Goal: Task Accomplishment & Management: Use online tool/utility

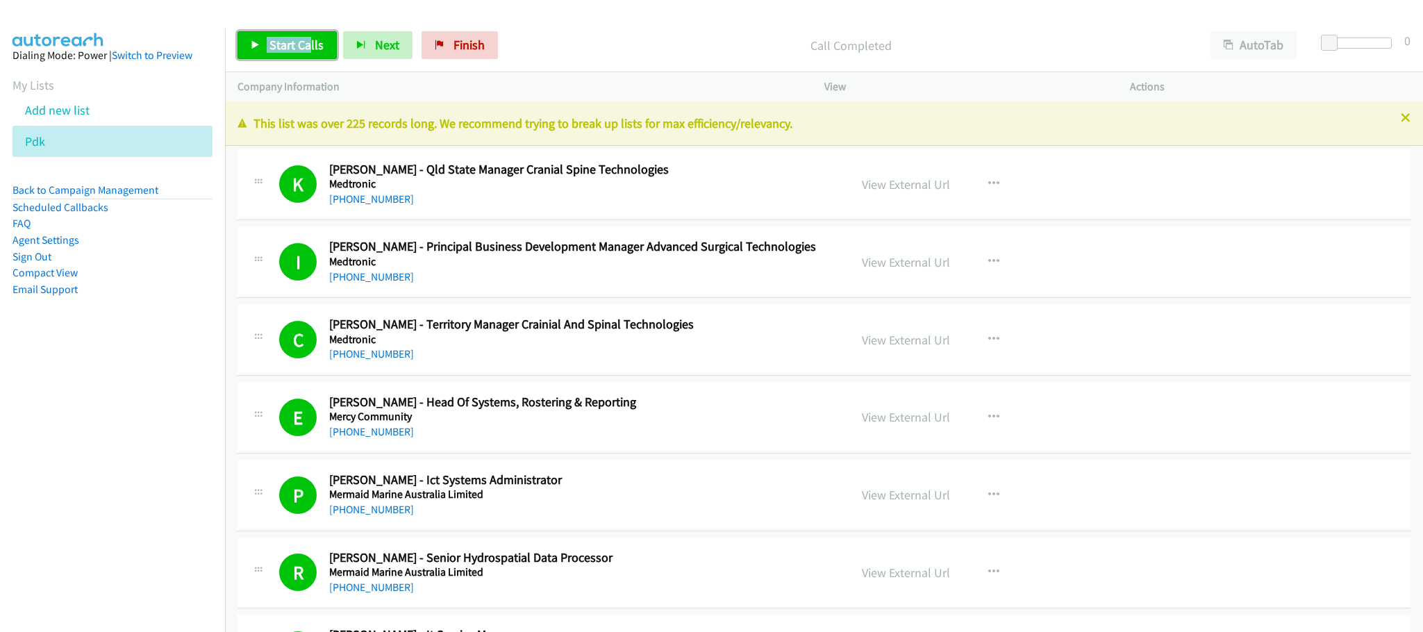
click at [313, 49] on span "Start Calls" at bounding box center [297, 45] width 54 height 16
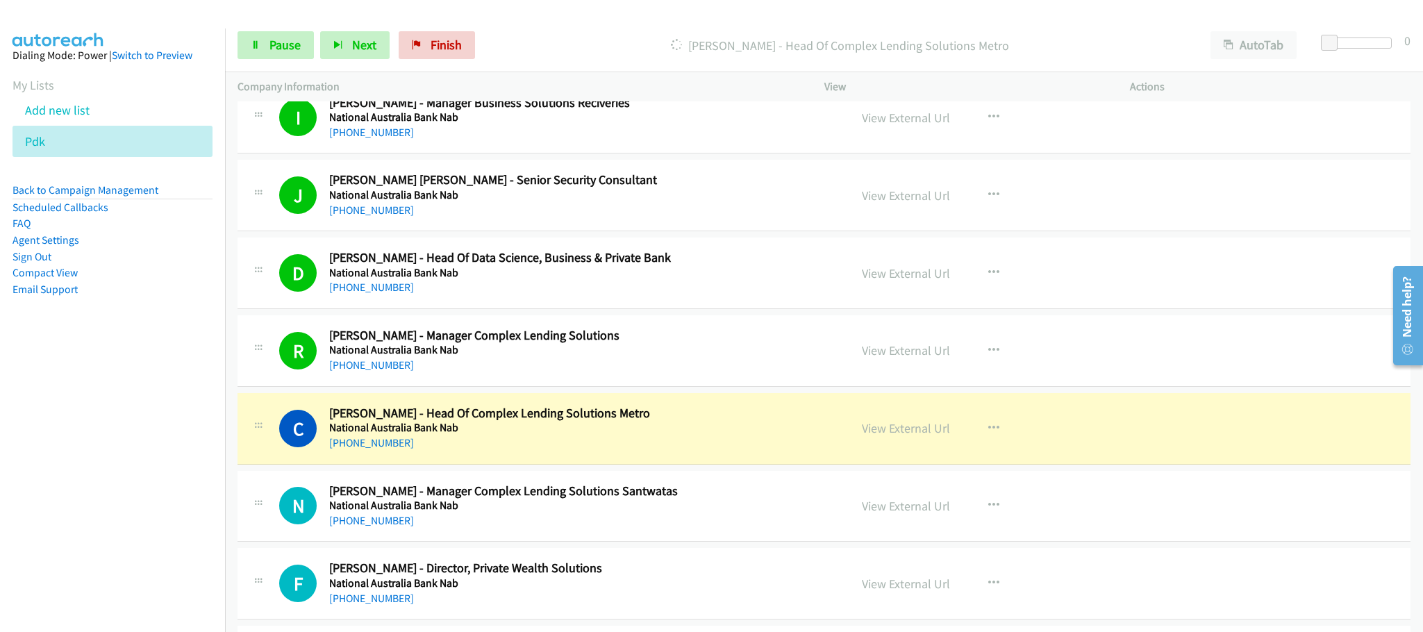
scroll to position [8871, 0]
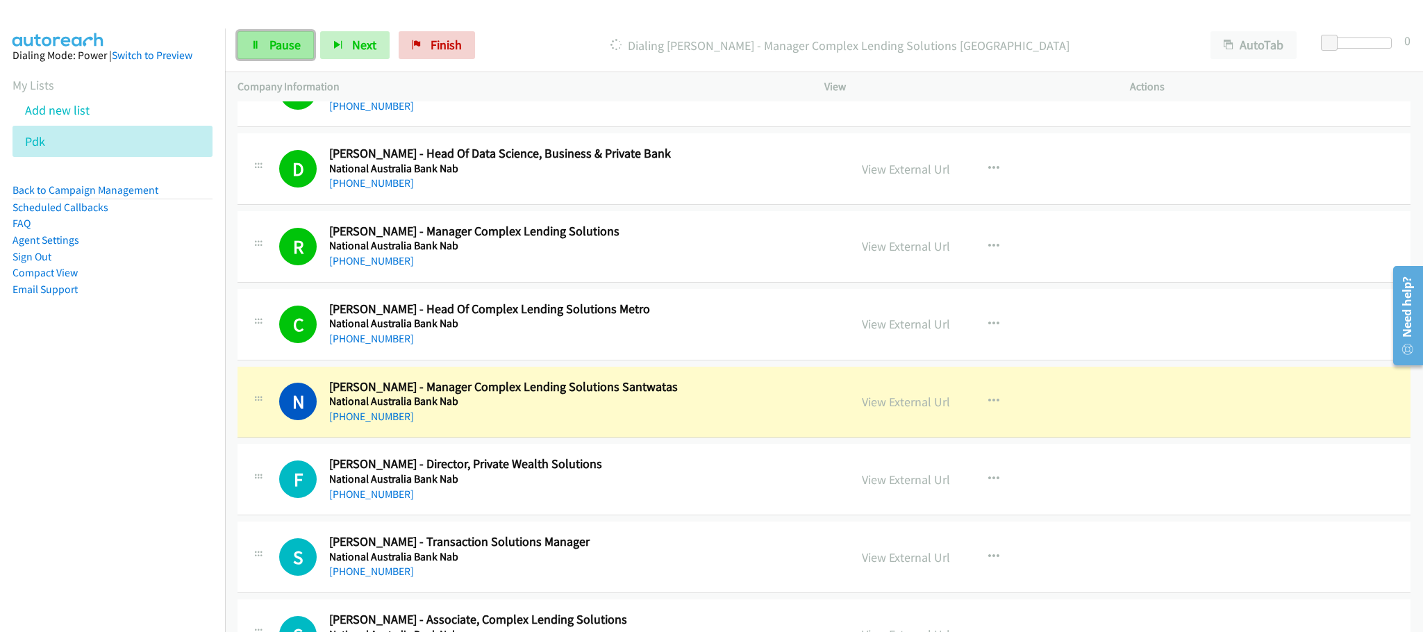
drag, startPoint x: 261, startPoint y: 38, endPoint x: 273, endPoint y: 51, distance: 17.7
click at [261, 38] on link "Pause" at bounding box center [276, 45] width 76 height 28
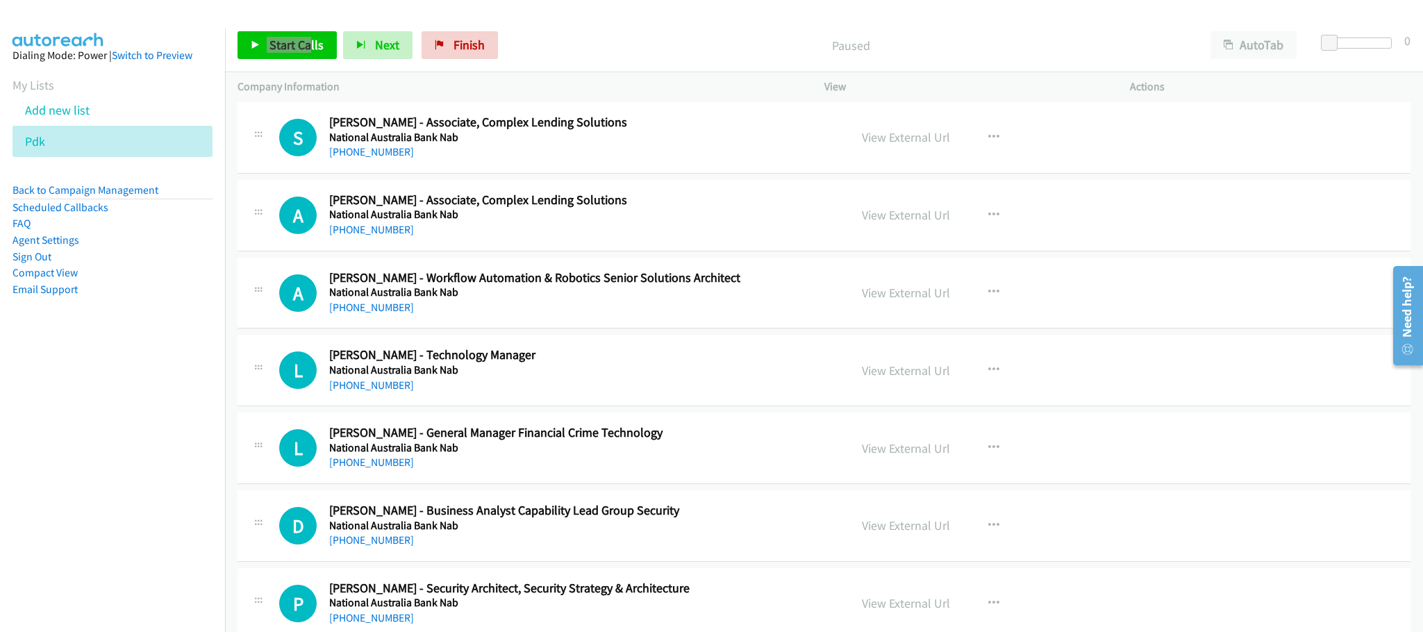
scroll to position [9392, 0]
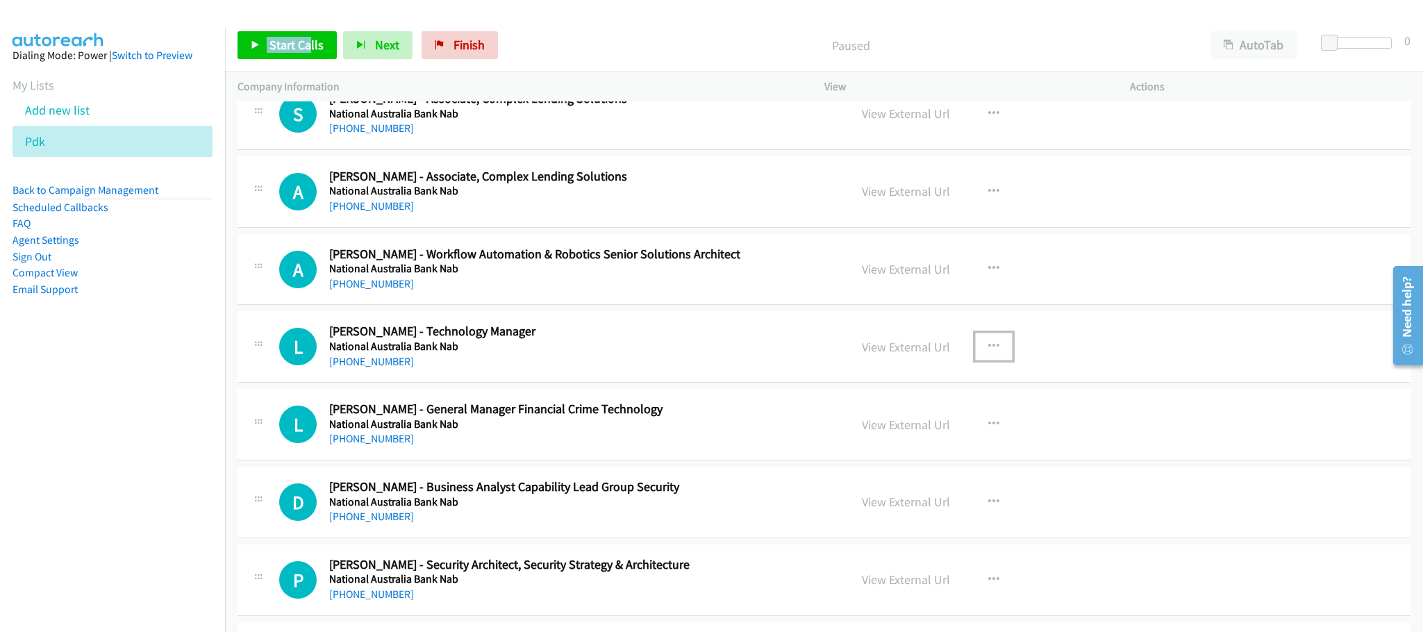
click at [989, 352] on icon "button" at bounding box center [994, 346] width 11 height 11
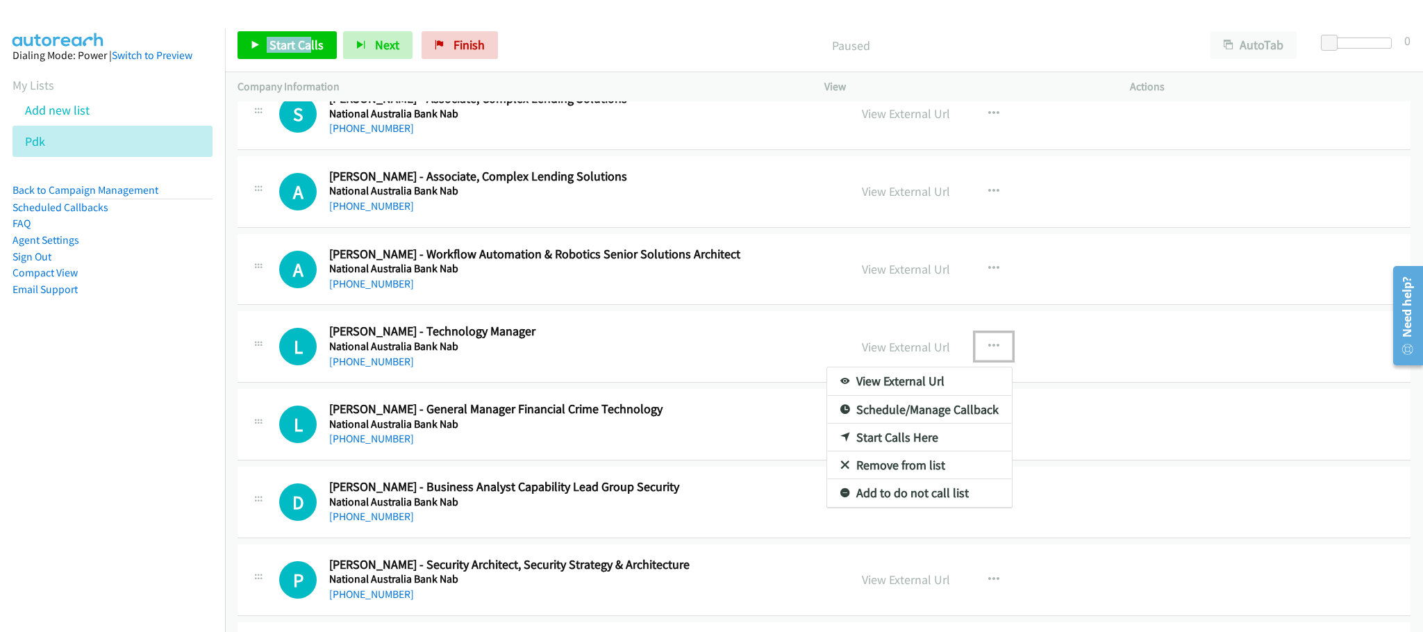
click at [892, 452] on link "Start Calls Here" at bounding box center [919, 438] width 185 height 28
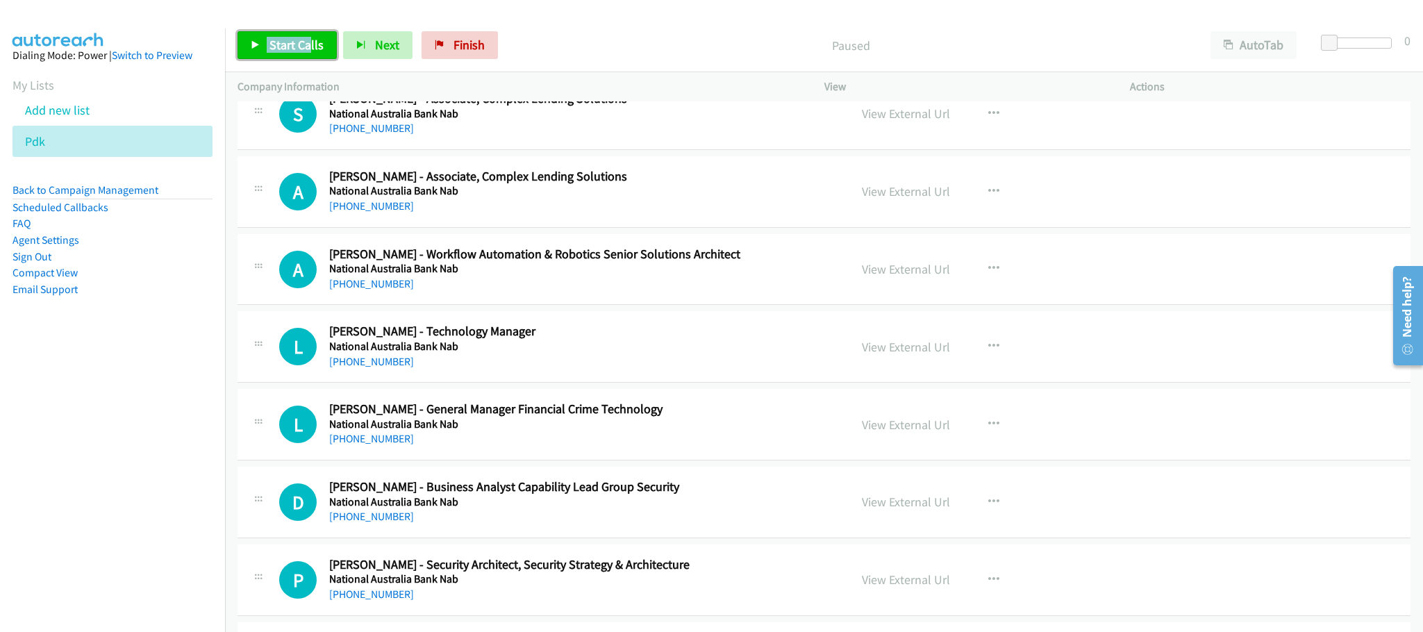
click at [296, 51] on span "Start Calls" at bounding box center [297, 45] width 54 height 16
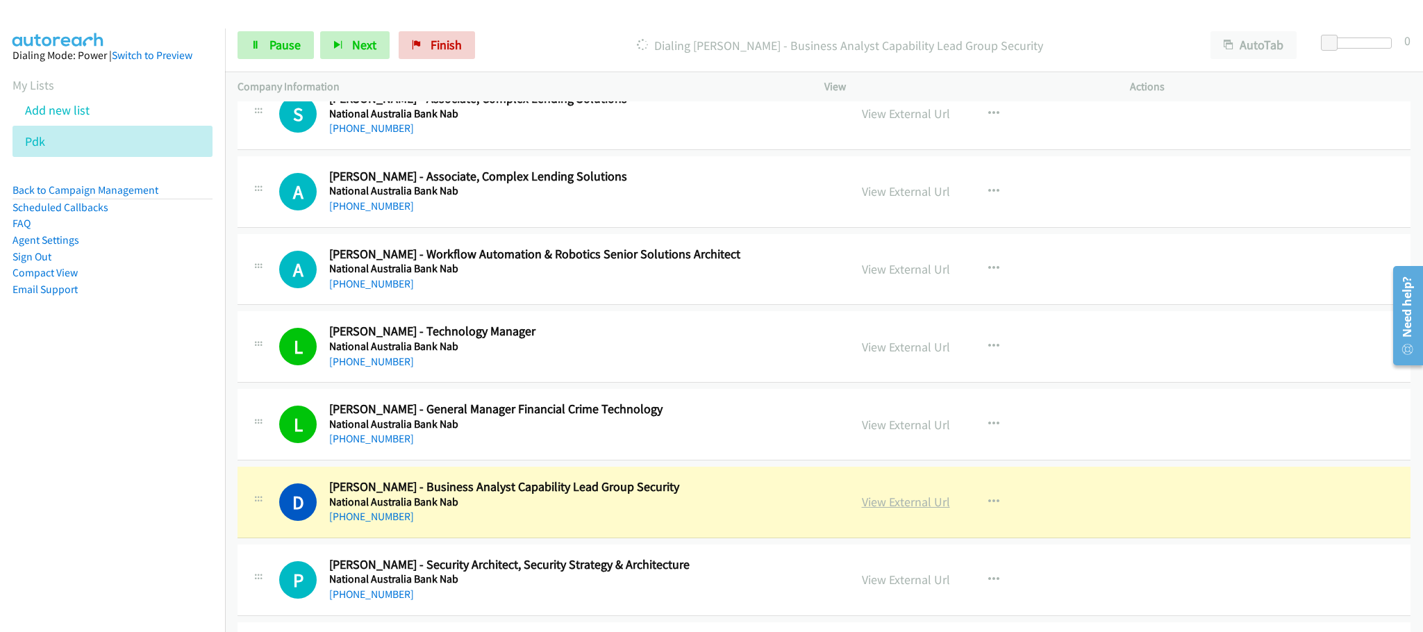
click at [911, 510] on link "View External Url" at bounding box center [906, 502] width 88 height 16
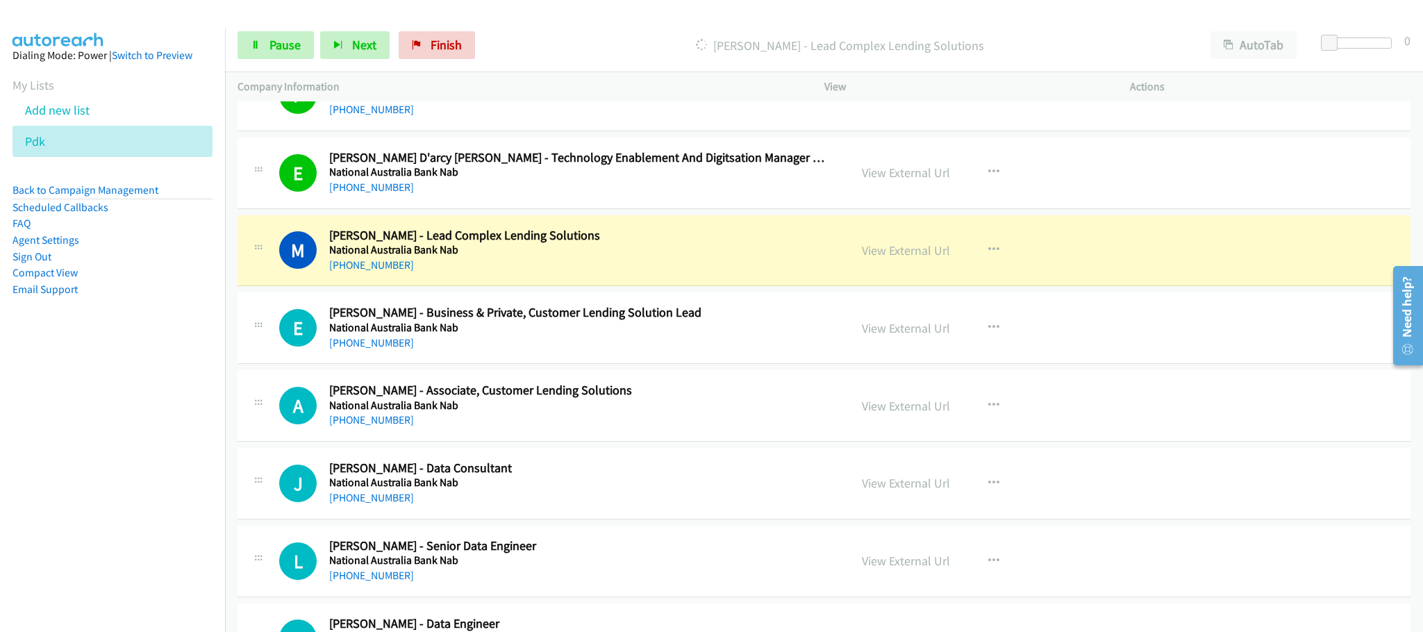
scroll to position [9913, 0]
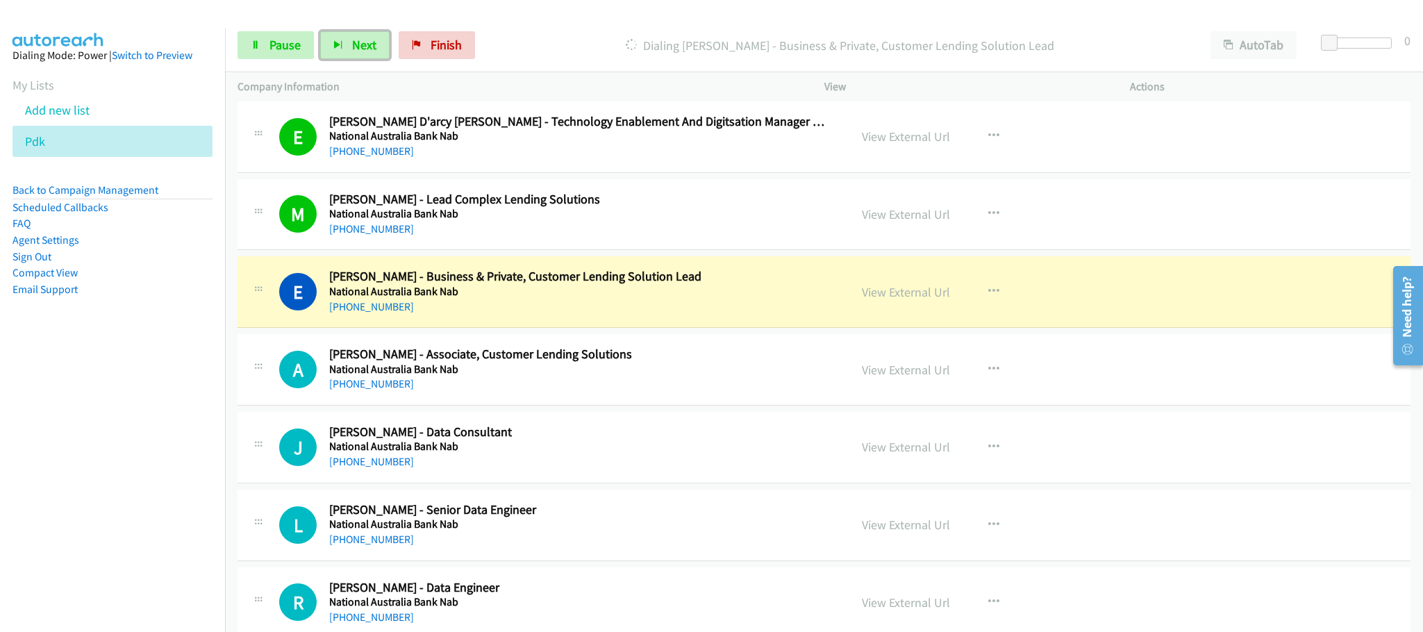
drag, startPoint x: 371, startPoint y: 40, endPoint x: 384, endPoint y: 67, distance: 30.8
click at [371, 40] on span "Next" at bounding box center [364, 45] width 24 height 16
click at [361, 40] on span "Next" at bounding box center [364, 45] width 24 height 16
click at [340, 48] on icon "button" at bounding box center [338, 46] width 10 height 10
click at [349, 44] on button "Next" at bounding box center [354, 45] width 69 height 28
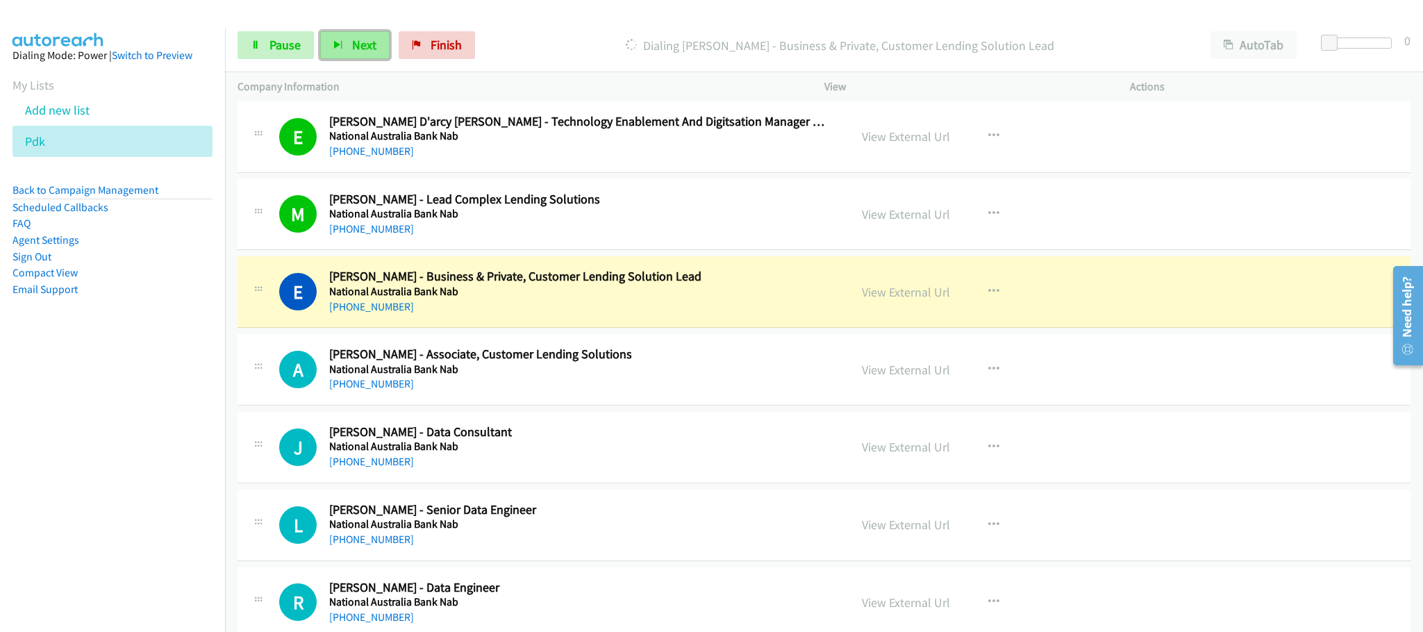
click at [349, 38] on button "Next" at bounding box center [354, 45] width 69 height 28
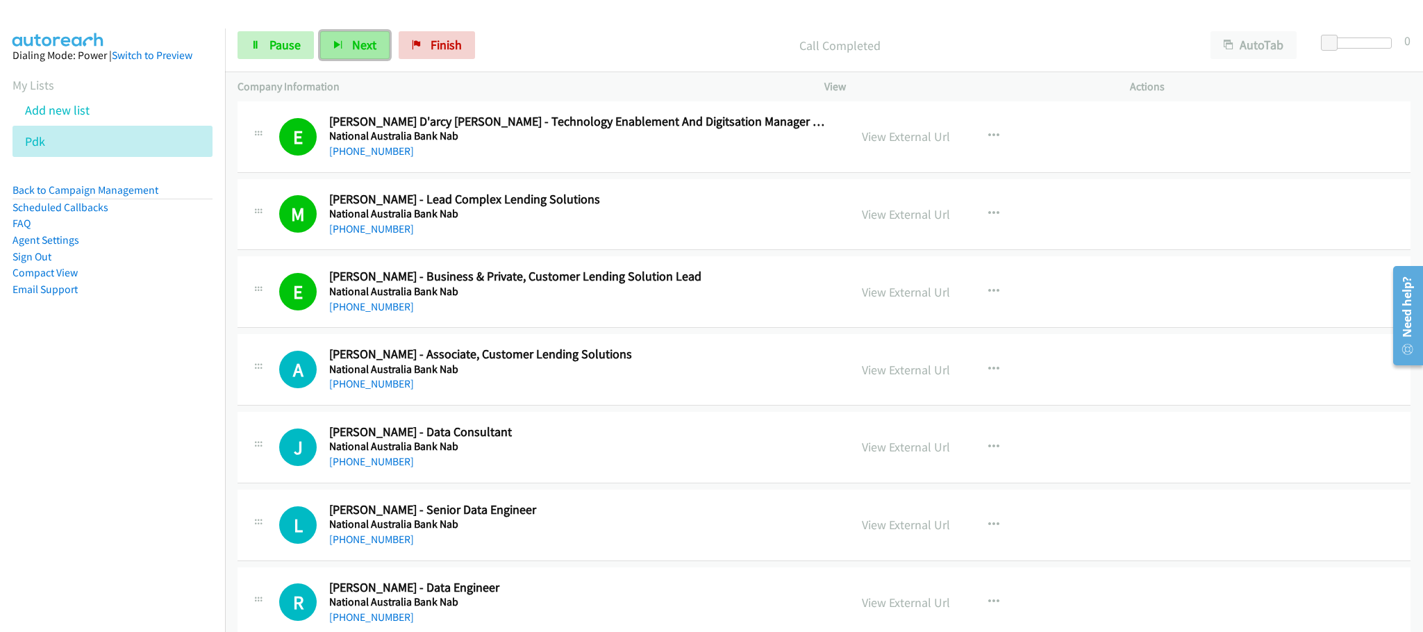
click at [346, 42] on button "Next" at bounding box center [354, 45] width 69 height 28
click at [342, 48] on icon "button" at bounding box center [338, 46] width 10 height 10
click at [345, 67] on div "Start Calls Pause Next Finish Call Completed AutoTab AutoTab 0" at bounding box center [824, 45] width 1198 height 53
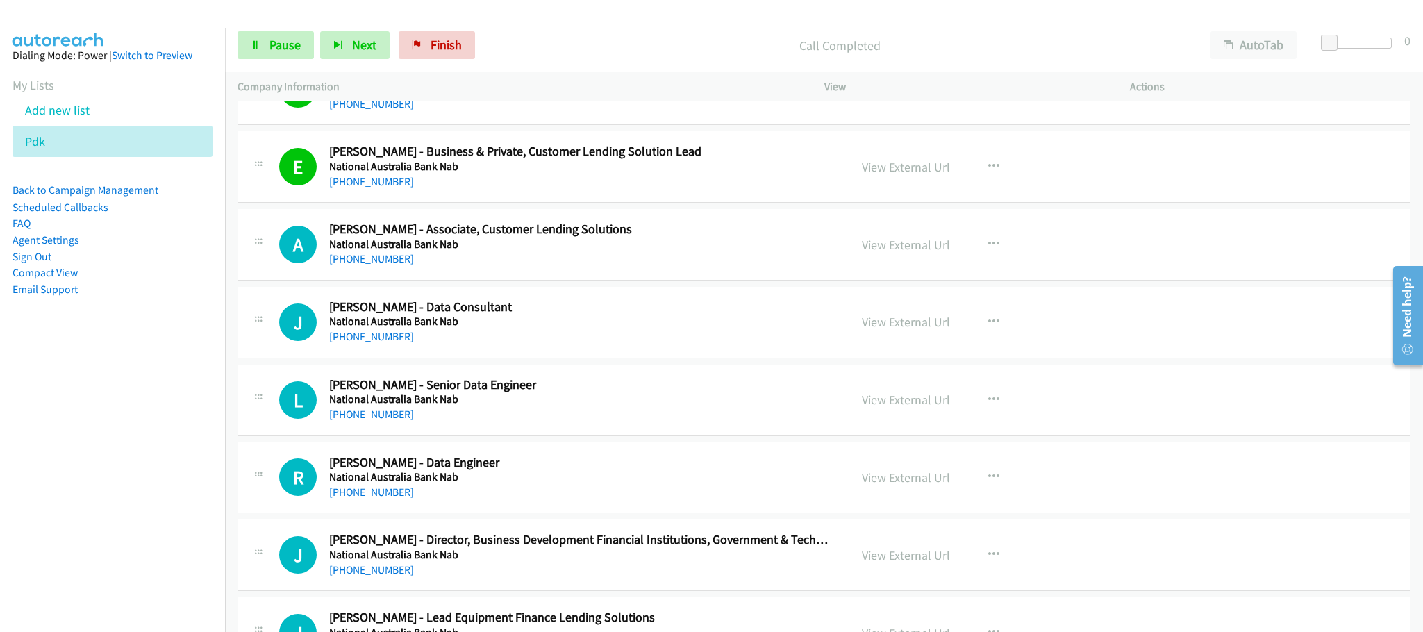
scroll to position [10121, 0]
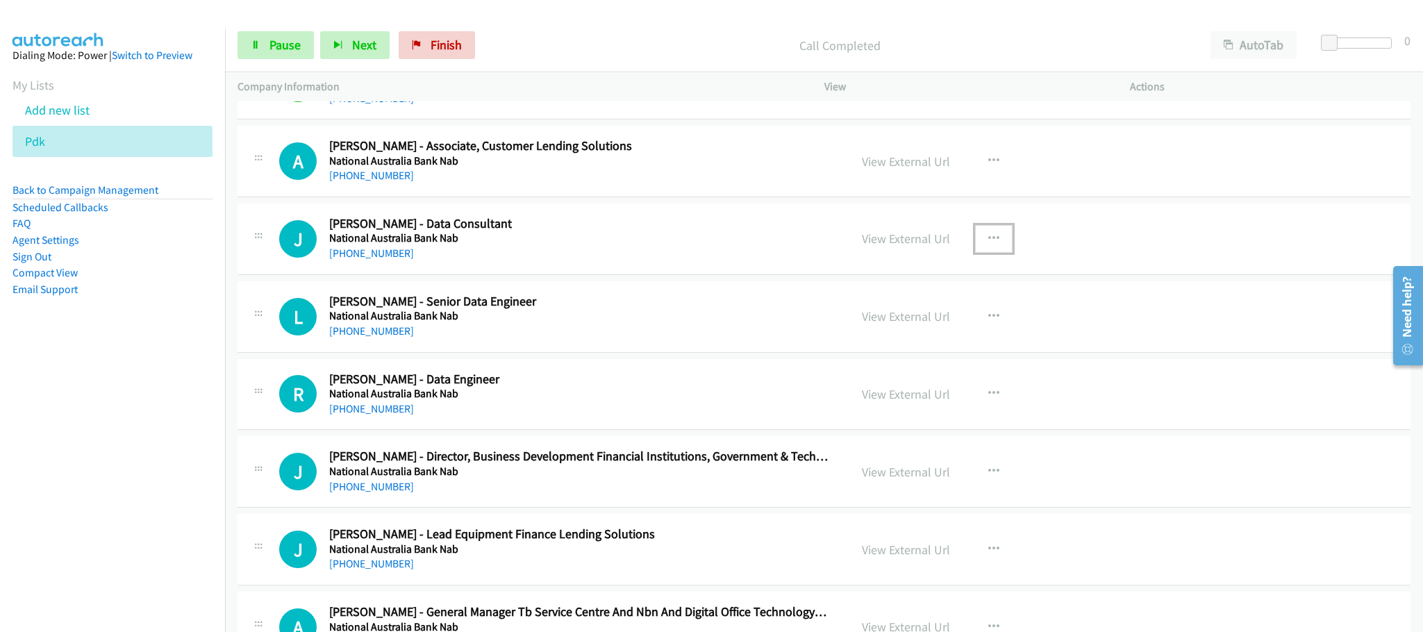
click at [976, 253] on button "button" at bounding box center [994, 239] width 38 height 28
click at [875, 343] on link "Start Calls Here" at bounding box center [919, 329] width 185 height 28
click at [253, 47] on icon at bounding box center [256, 46] width 10 height 10
click at [253, 47] on div "Start Calls Pause Next Finish" at bounding box center [360, 45] width 244 height 28
drag, startPoint x: 936, startPoint y: 292, endPoint x: 959, endPoint y: 284, distance: 23.7
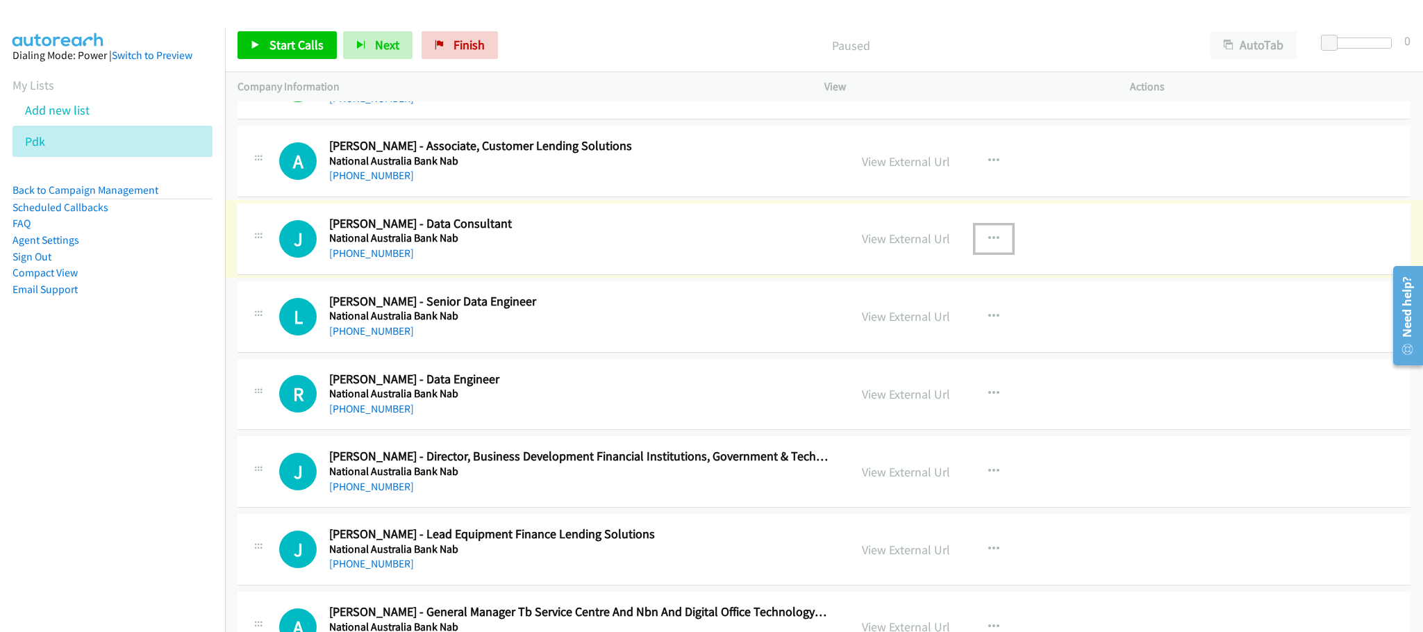
click at [989, 245] on icon "button" at bounding box center [994, 238] width 11 height 11
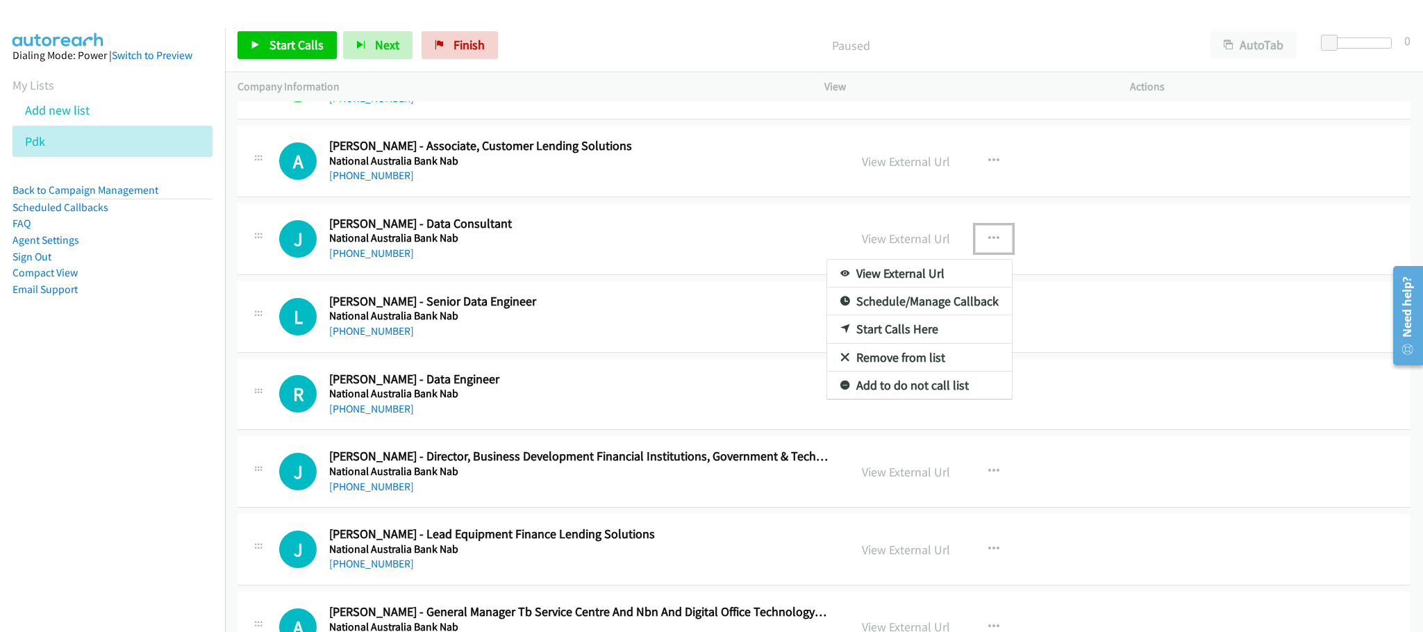
click at [907, 343] on link "Start Calls Here" at bounding box center [919, 329] width 185 height 28
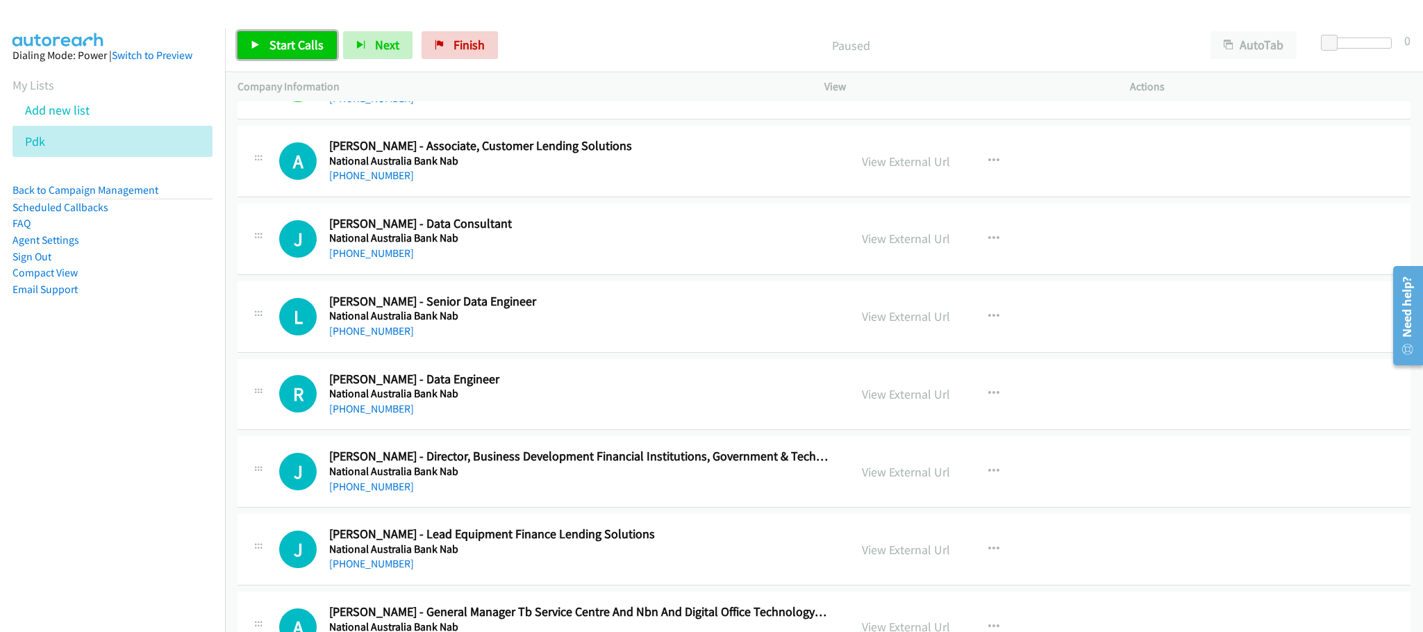
click at [301, 35] on link "Start Calls" at bounding box center [287, 45] width 99 height 28
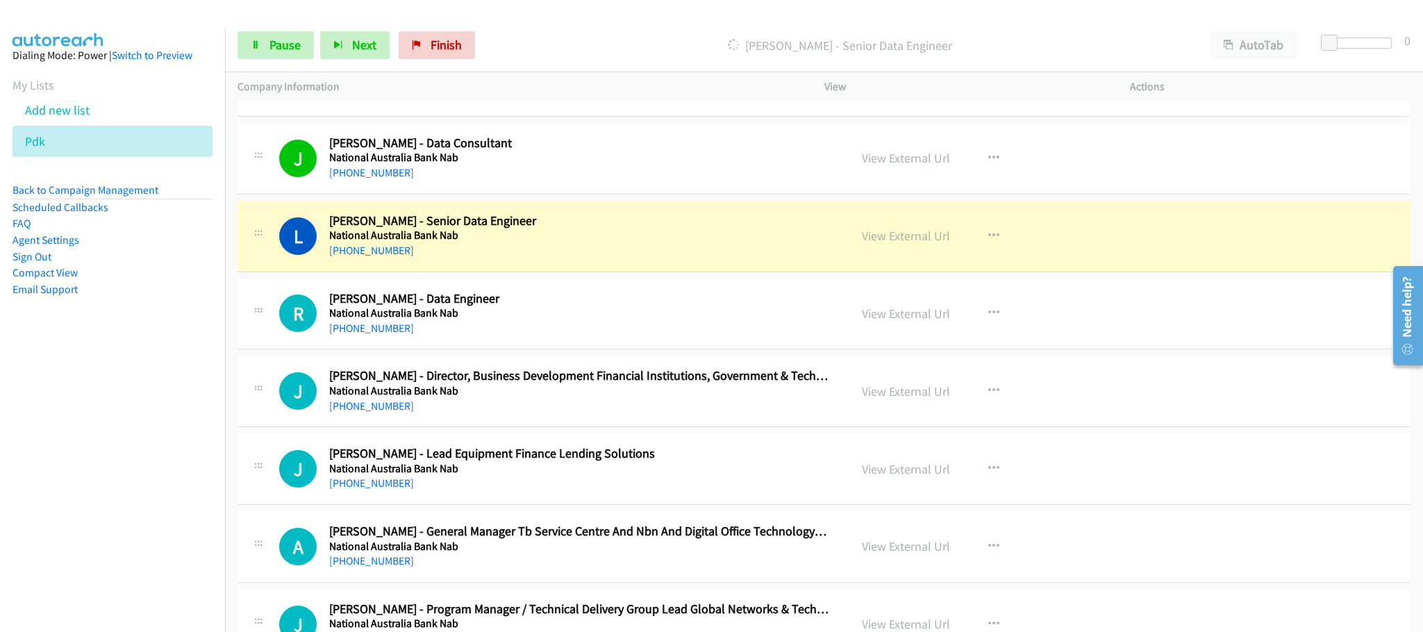
scroll to position [10225, 0]
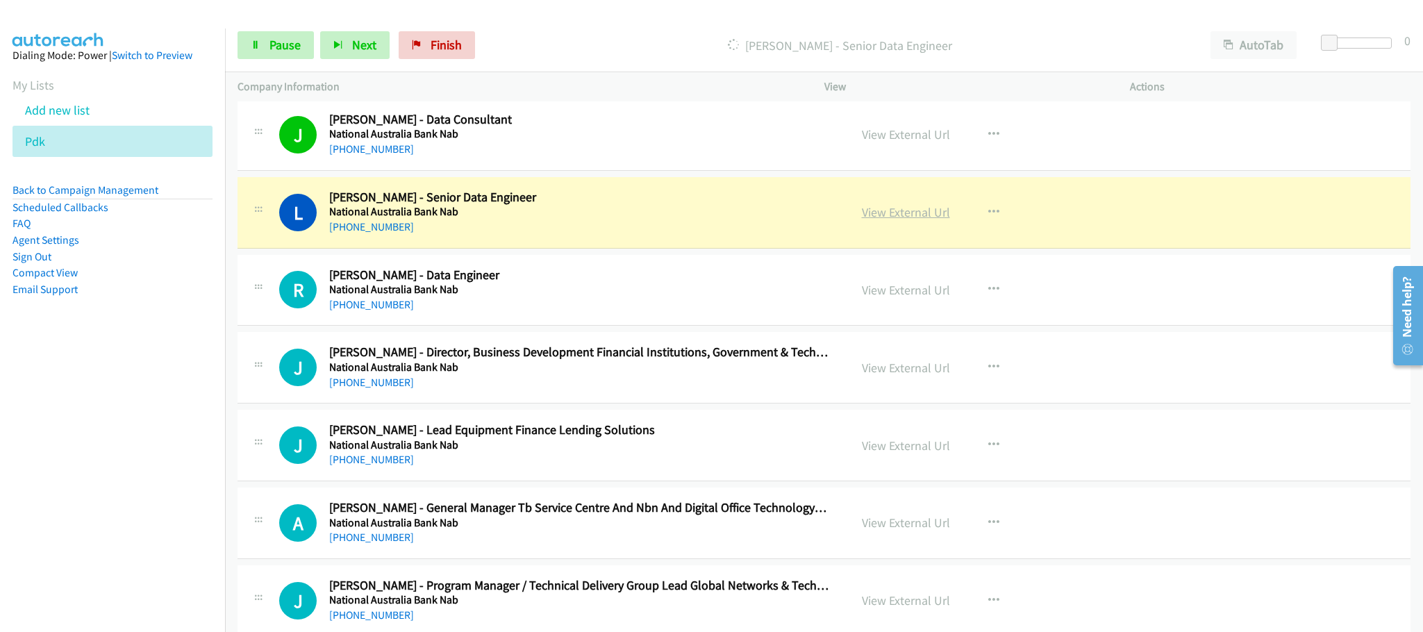
click at [889, 220] on link "View External Url" at bounding box center [906, 212] width 88 height 16
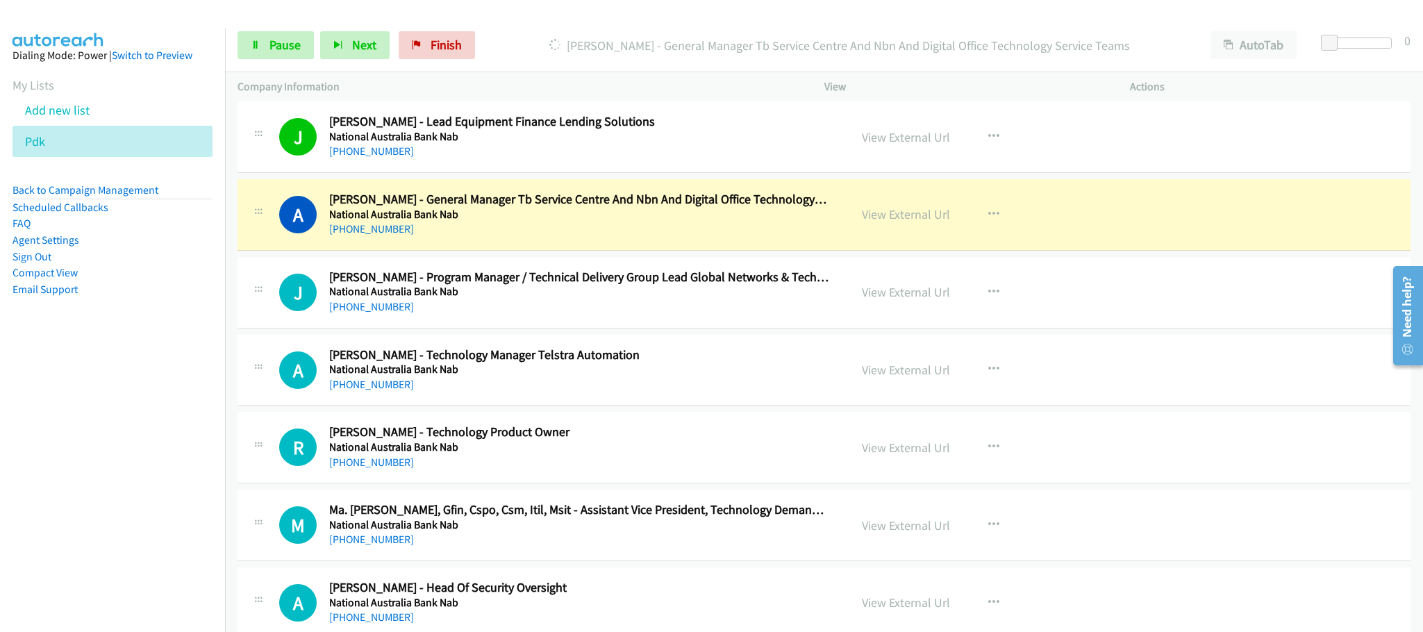
scroll to position [10538, 0]
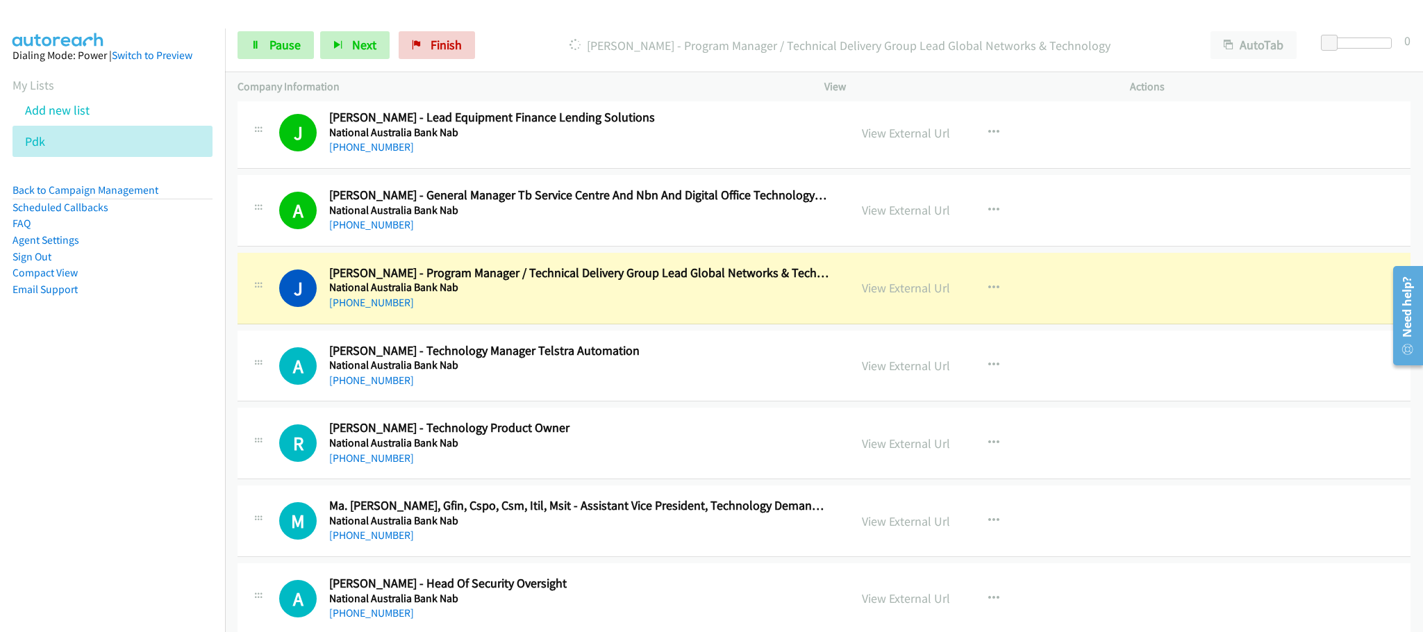
click at [788, 386] on div "A Callback Scheduled [PERSON_NAME] - Technology Manager Telstra Automation Nati…" at bounding box center [824, 367] width 1173 height 72
click at [975, 379] on button "button" at bounding box center [994, 366] width 38 height 28
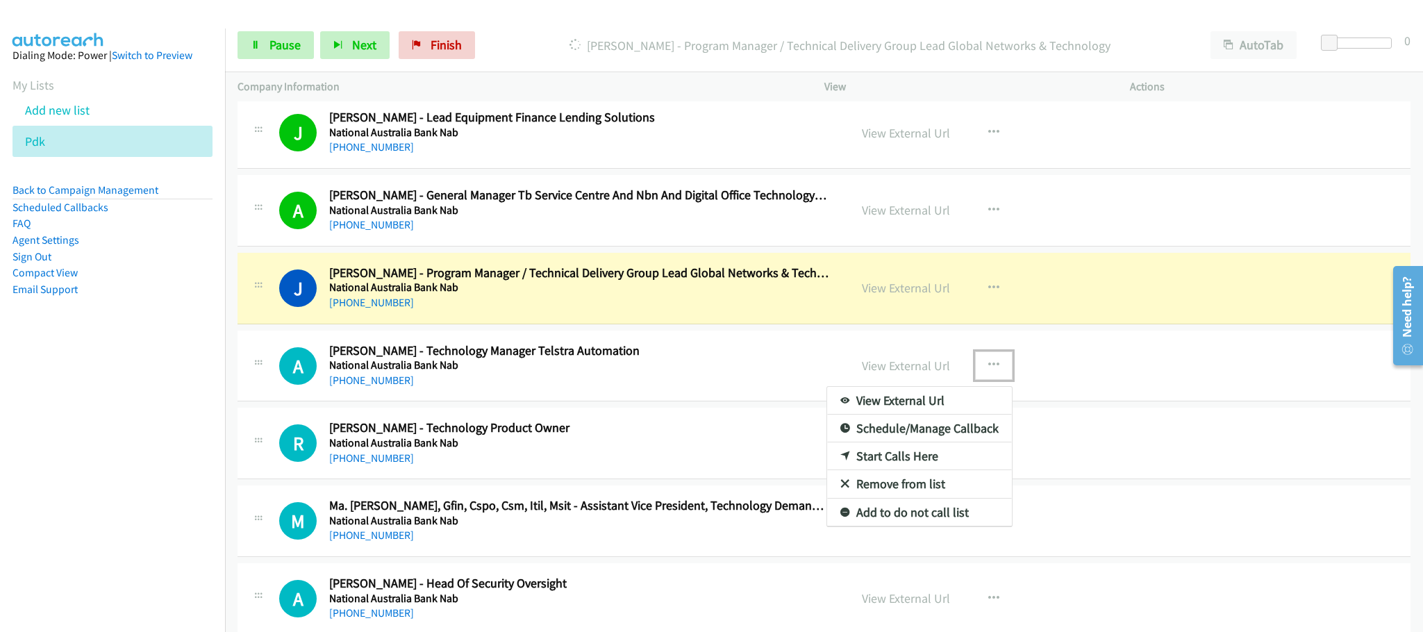
click at [283, 33] on div at bounding box center [711, 316] width 1423 height 632
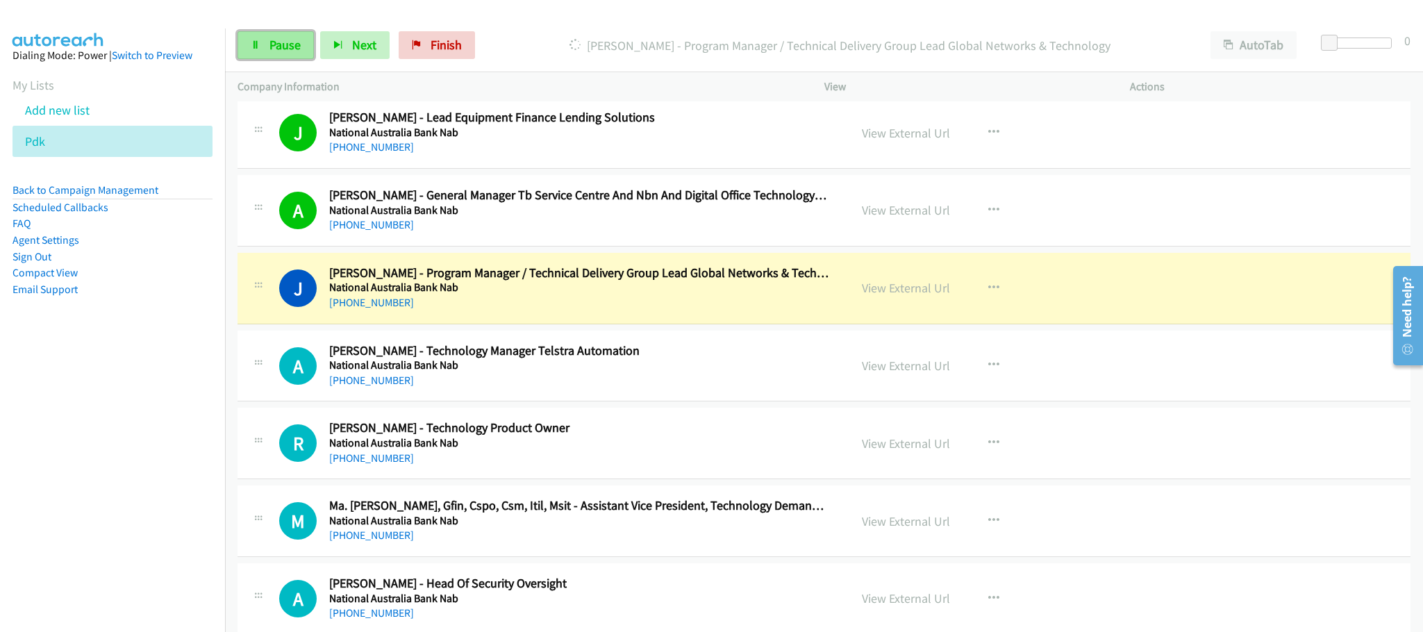
click at [283, 47] on span "Pause" at bounding box center [285, 45] width 31 height 16
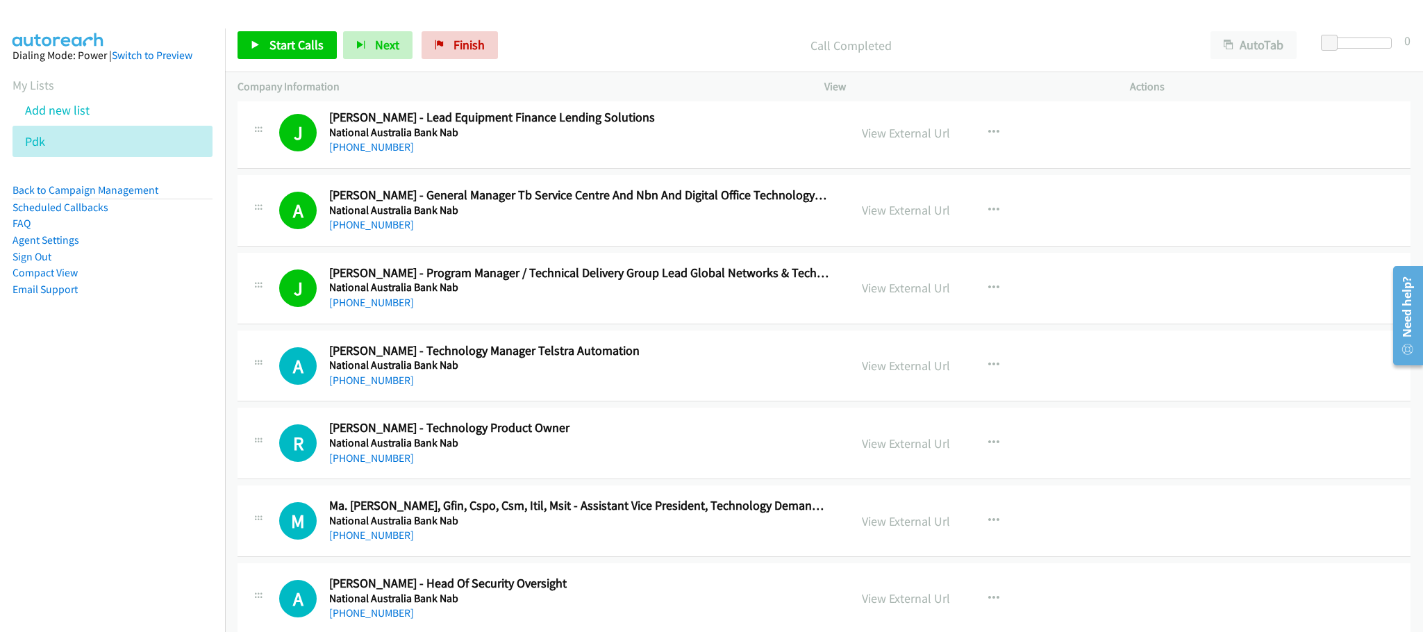
drag, startPoint x: 302, startPoint y: 28, endPoint x: 296, endPoint y: 69, distance: 41.5
click at [303, 28] on div "Start Calls Pause Next Finish Call Completed AutoTab AutoTab 0" at bounding box center [824, 45] width 1198 height 53
click at [290, 42] on span "Start Calls" at bounding box center [297, 45] width 54 height 16
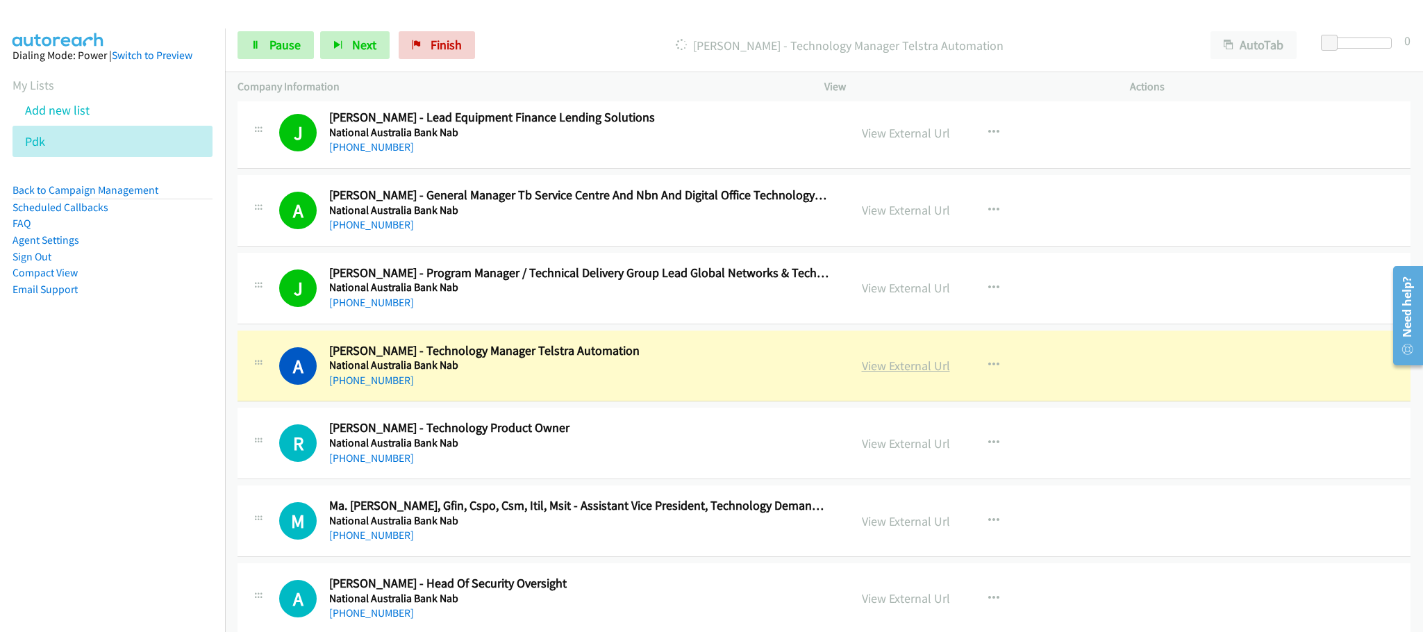
click at [873, 374] on link "View External Url" at bounding box center [906, 366] width 88 height 16
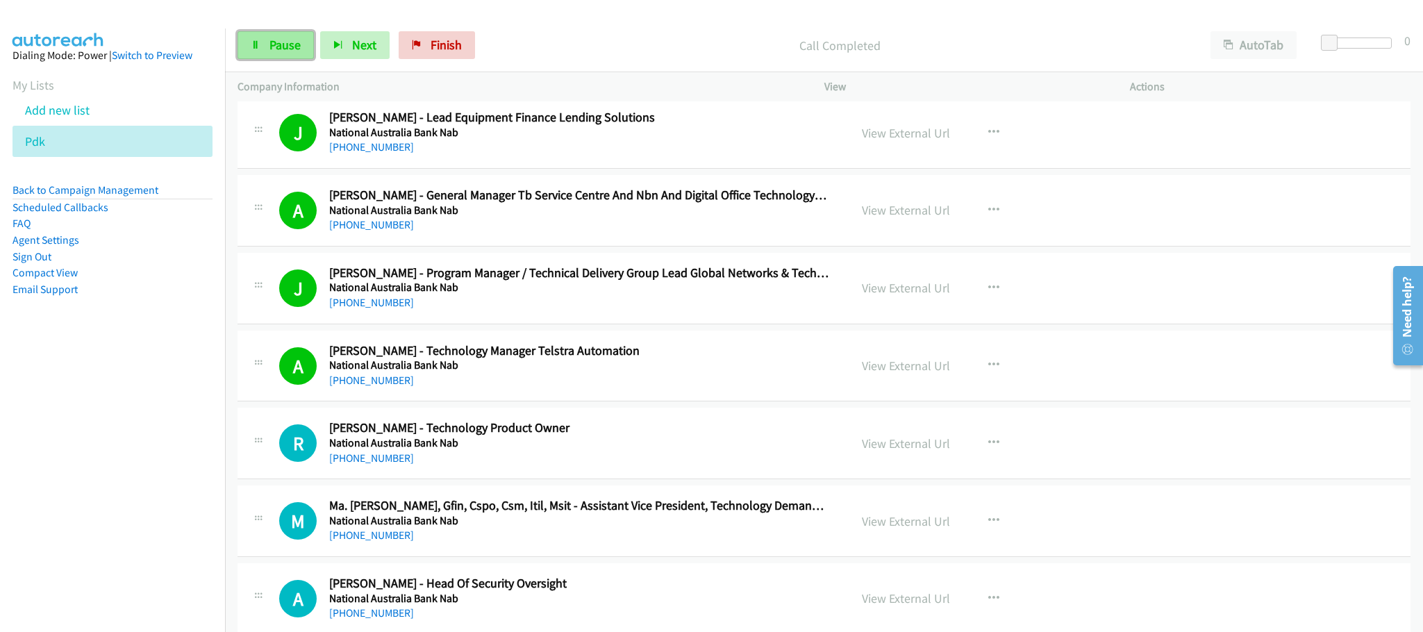
click at [290, 46] on span "Pause" at bounding box center [285, 45] width 31 height 16
click at [899, 374] on link "View External Url" at bounding box center [906, 366] width 88 height 16
click at [298, 38] on span "Start Calls" at bounding box center [297, 45] width 54 height 16
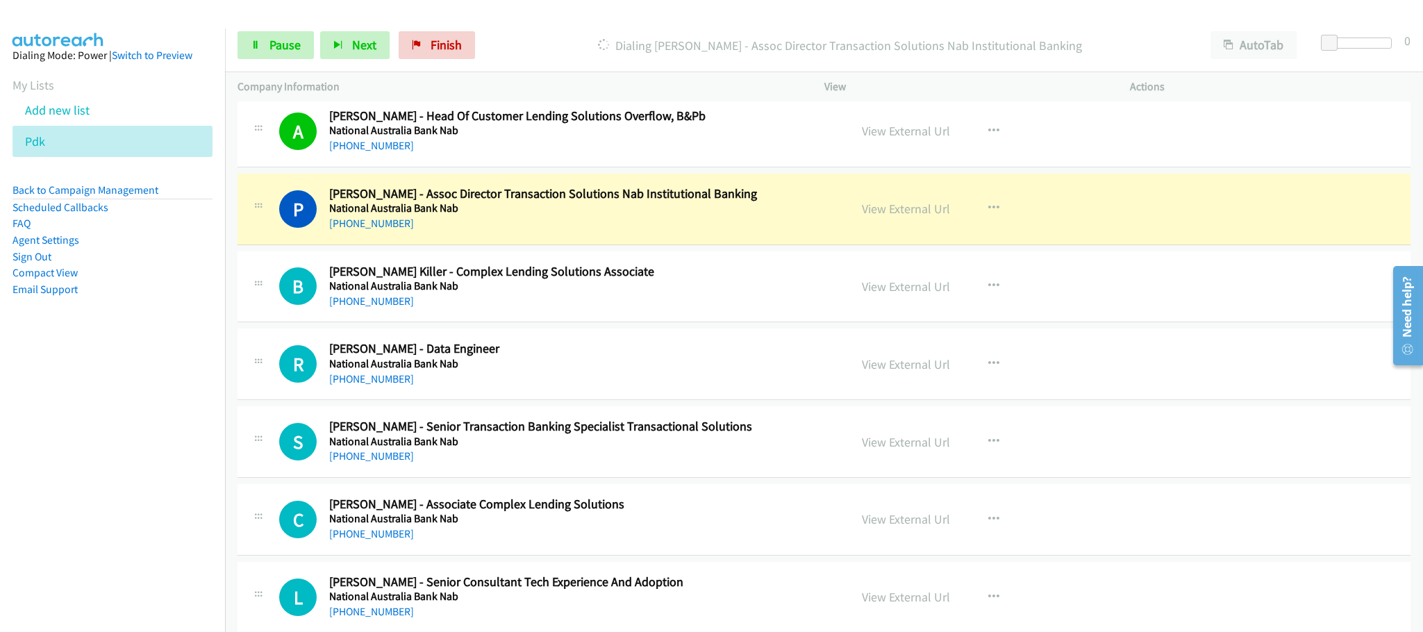
scroll to position [11059, 0]
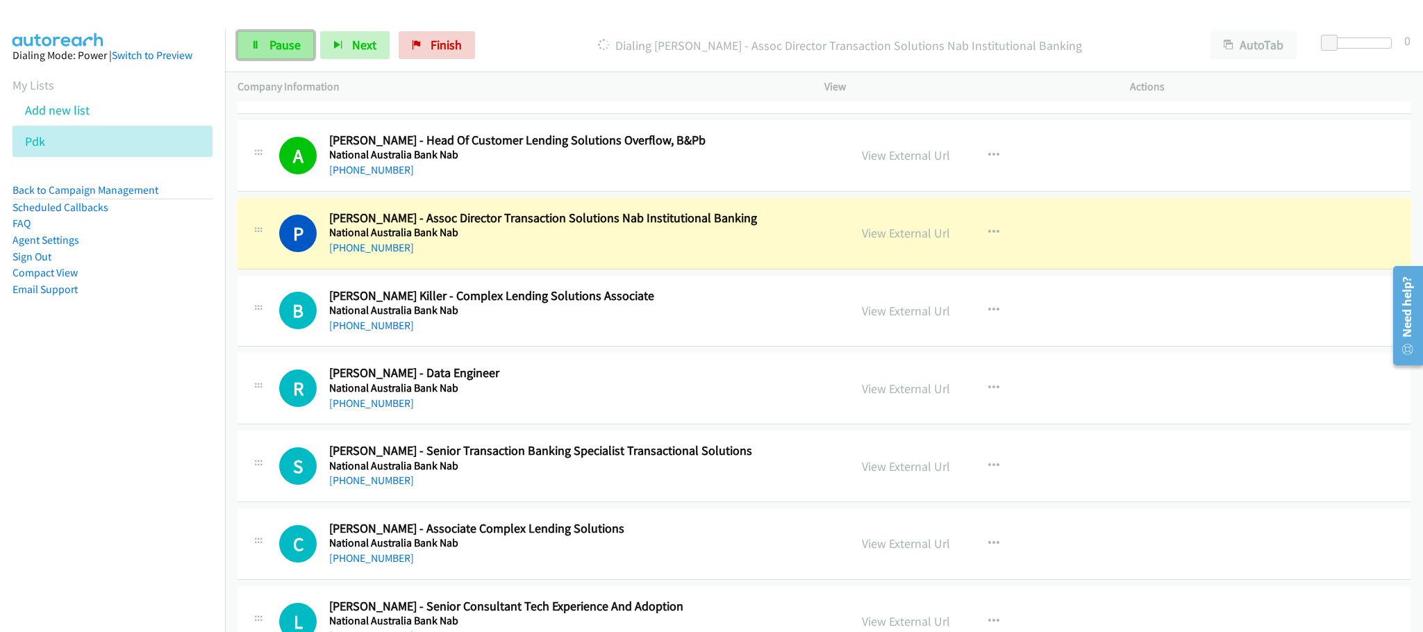
click at [279, 54] on link "Pause" at bounding box center [276, 45] width 76 height 28
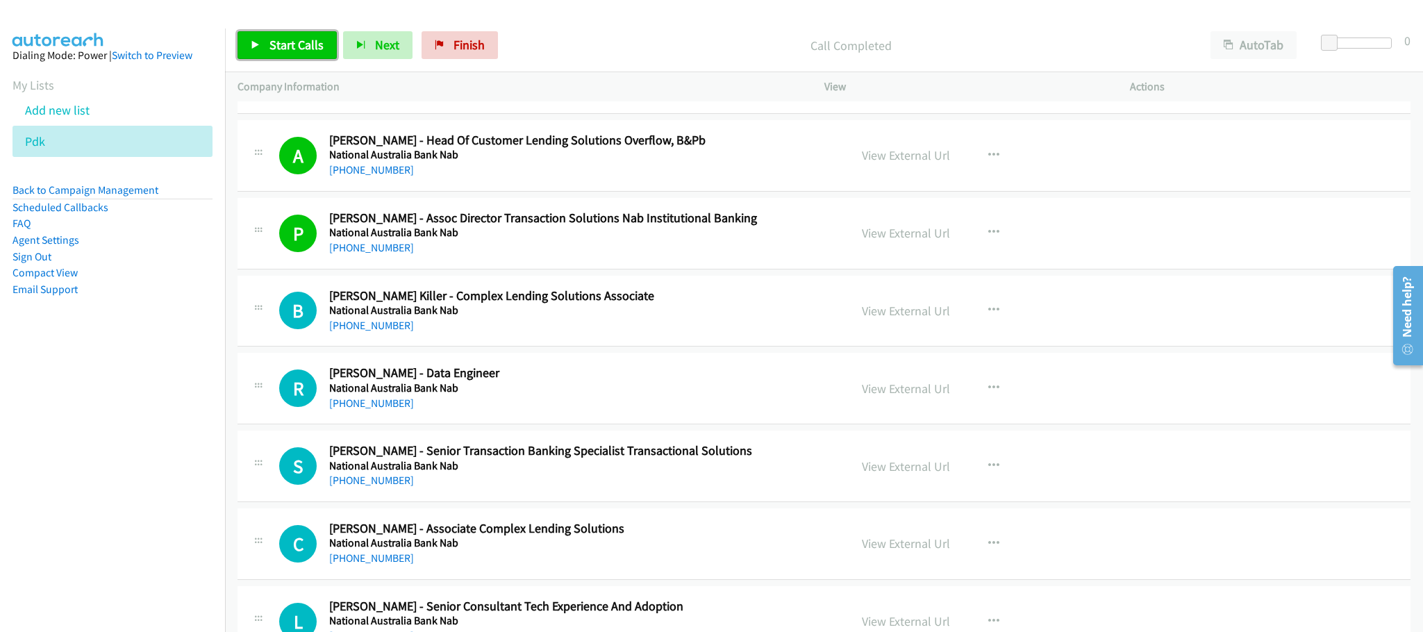
click at [304, 42] on span "Start Calls" at bounding box center [297, 45] width 54 height 16
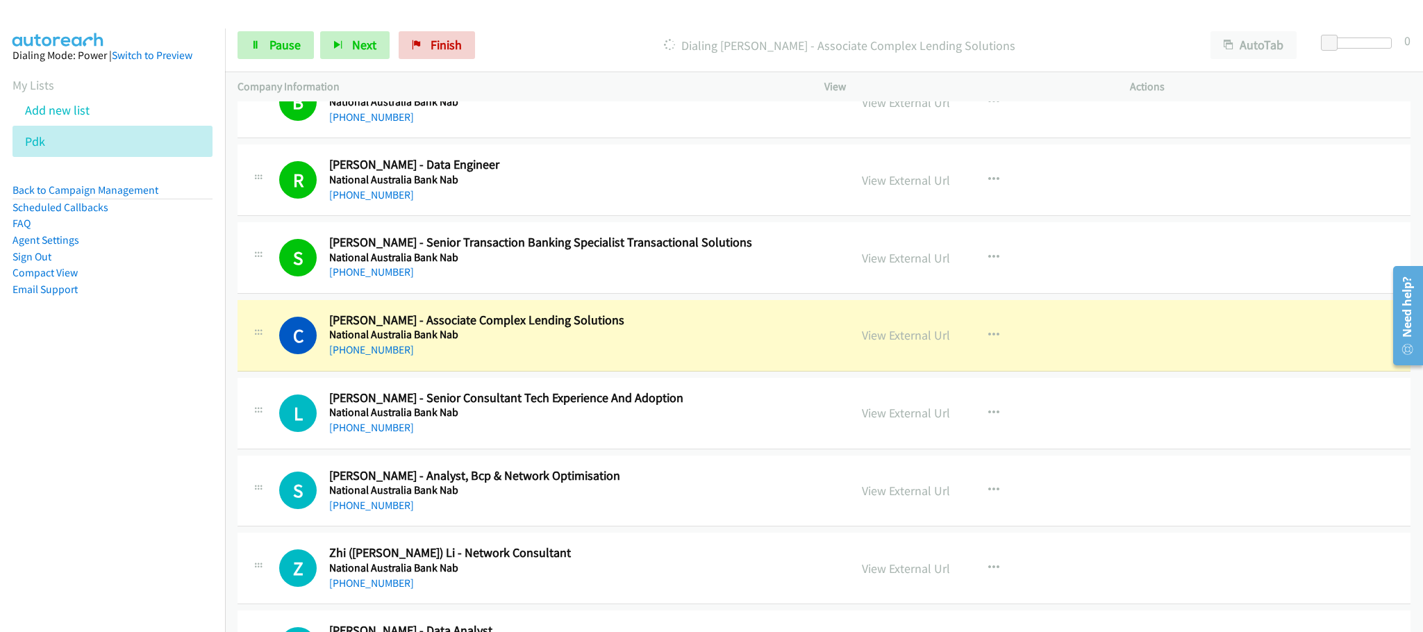
scroll to position [11476, 0]
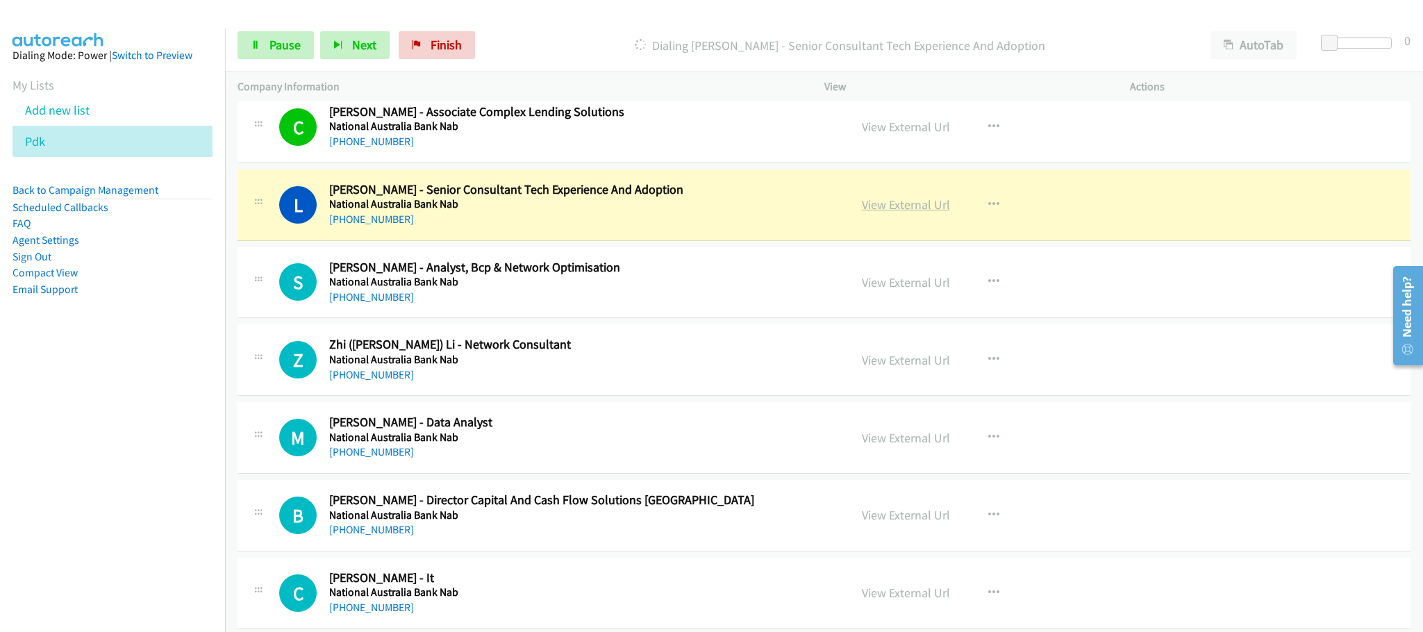
click at [924, 213] on link "View External Url" at bounding box center [906, 205] width 88 height 16
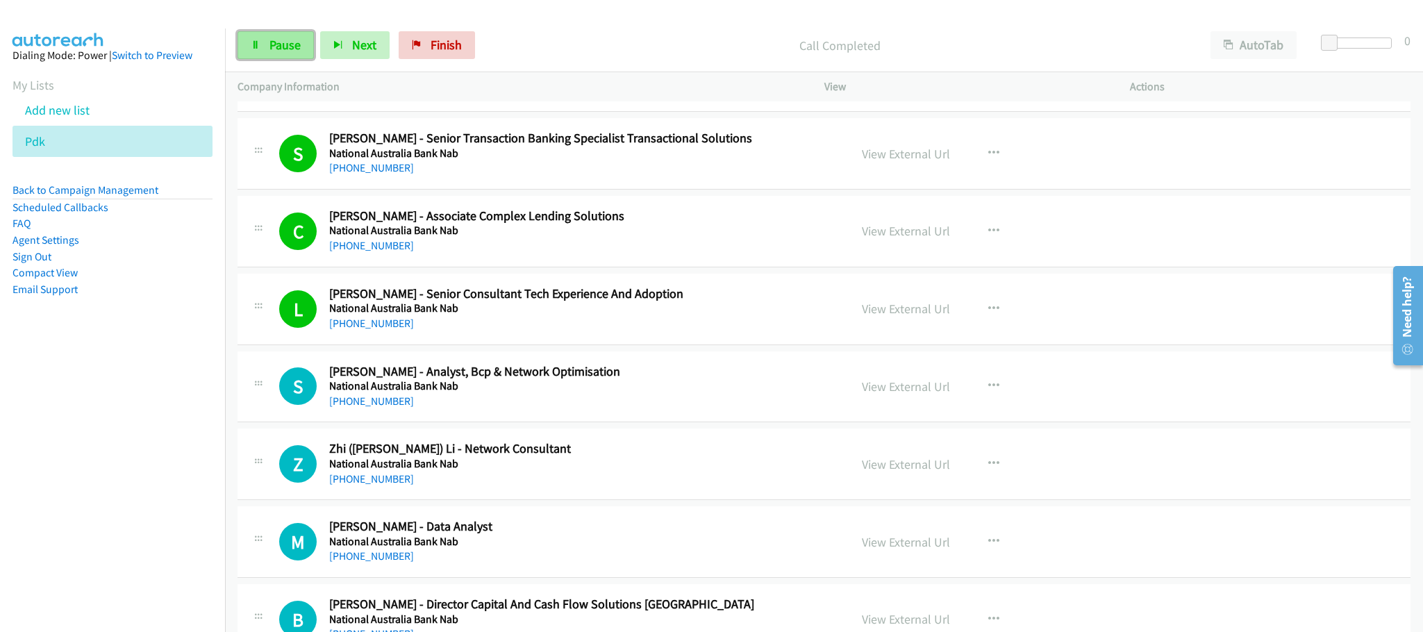
click at [292, 40] on span "Pause" at bounding box center [285, 45] width 31 height 16
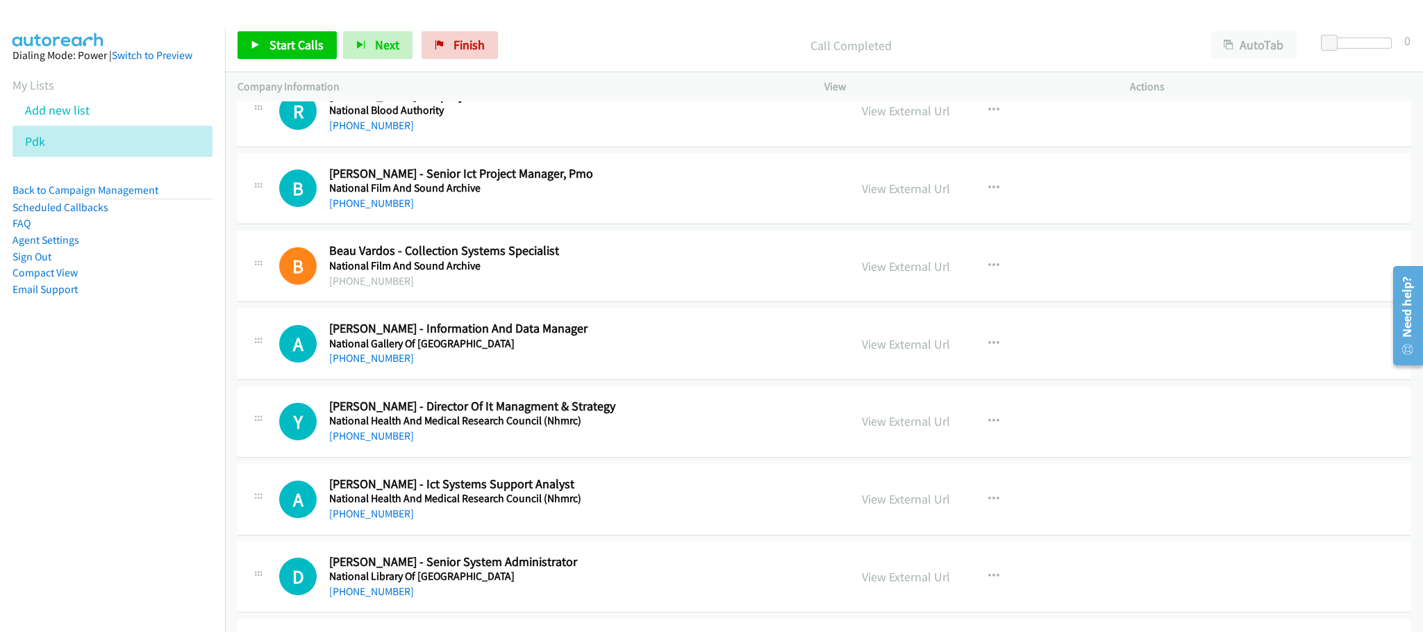
scroll to position [12414, 0]
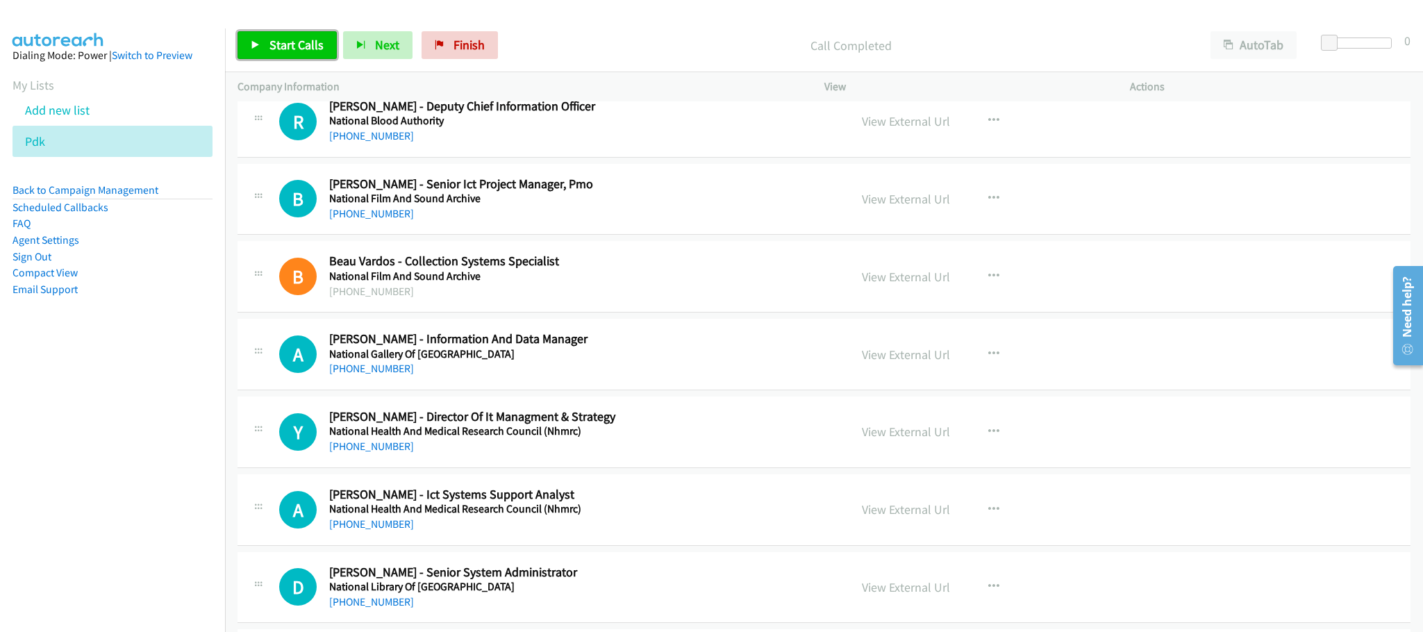
click at [299, 44] on span "Start Calls" at bounding box center [297, 45] width 54 height 16
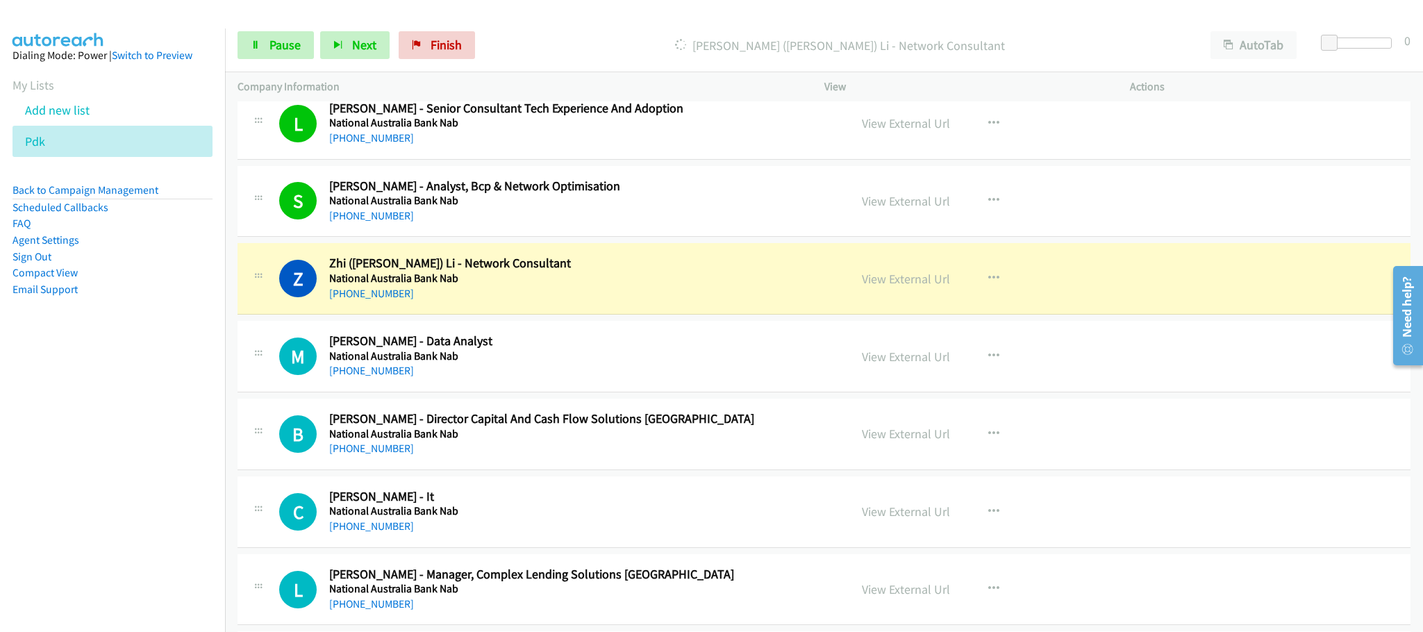
scroll to position [11476, 0]
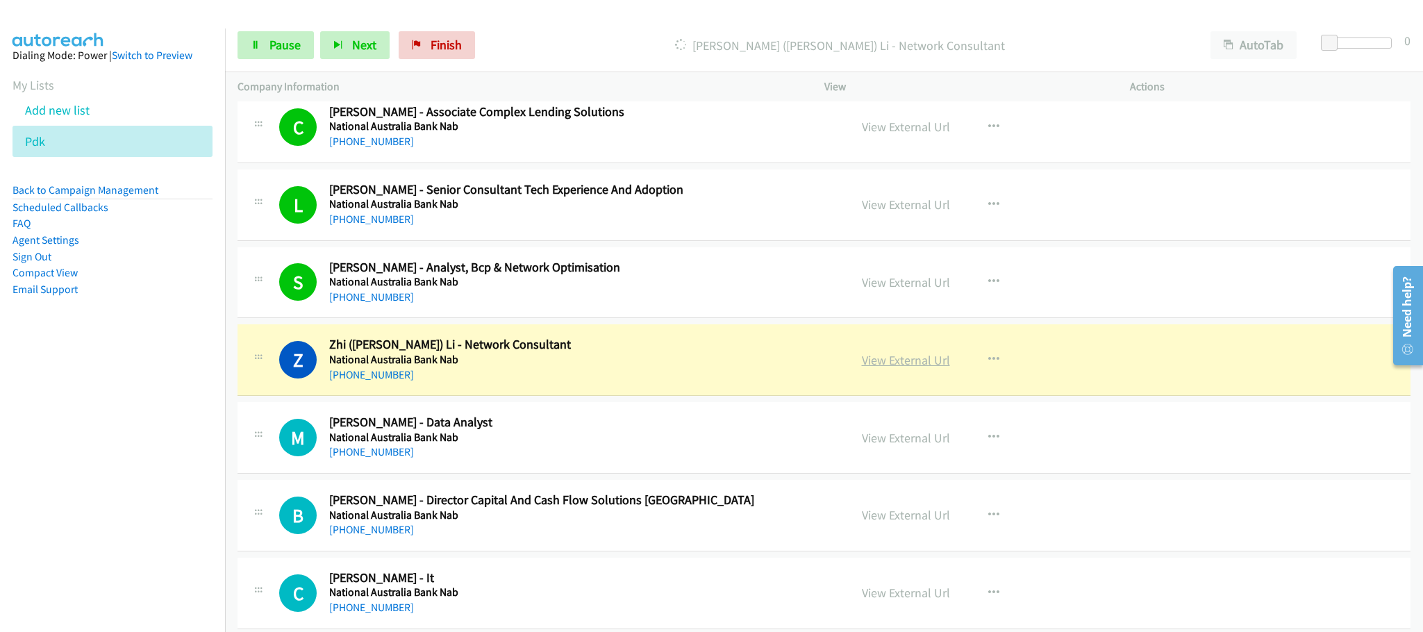
click at [879, 368] on link "View External Url" at bounding box center [906, 360] width 88 height 16
click at [271, 53] on link "Pause" at bounding box center [276, 45] width 76 height 28
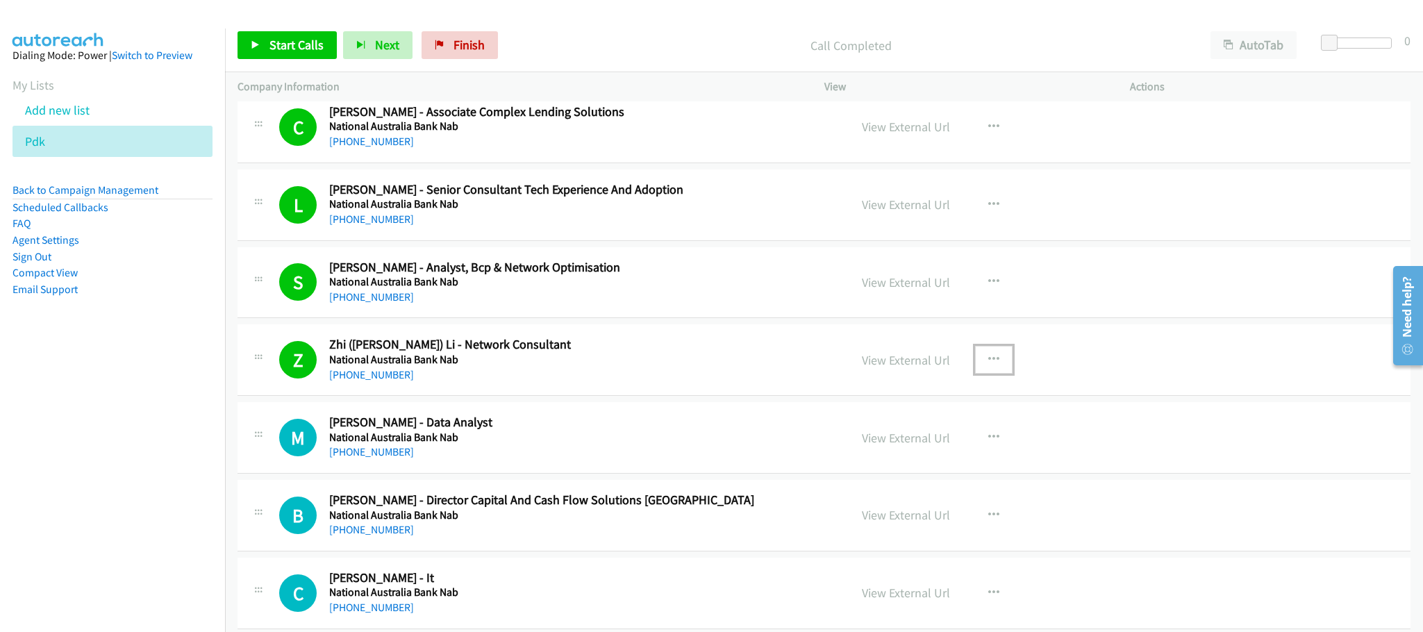
drag, startPoint x: 990, startPoint y: 408, endPoint x: 972, endPoint y: 442, distance: 37.9
click at [990, 365] on icon "button" at bounding box center [994, 359] width 11 height 11
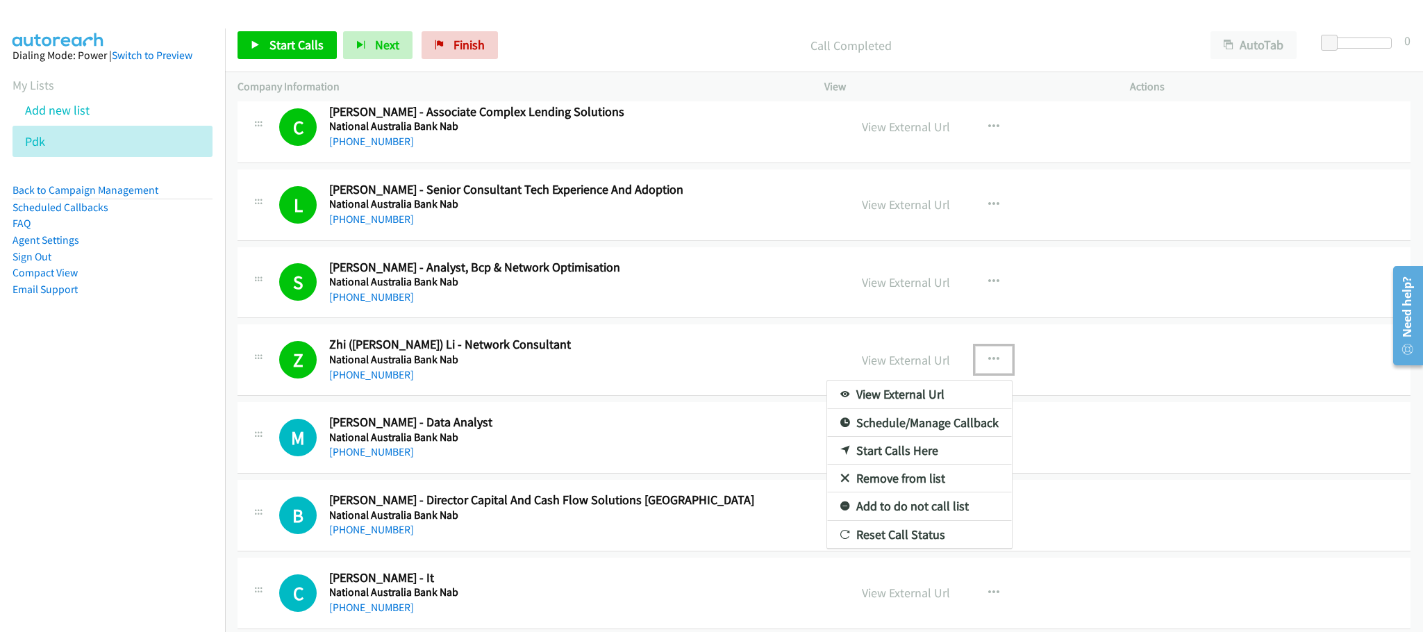
drag, startPoint x: 729, startPoint y: 398, endPoint x: 453, endPoint y: 5, distance: 480.7
click at [559, 302] on div at bounding box center [711, 316] width 1423 height 632
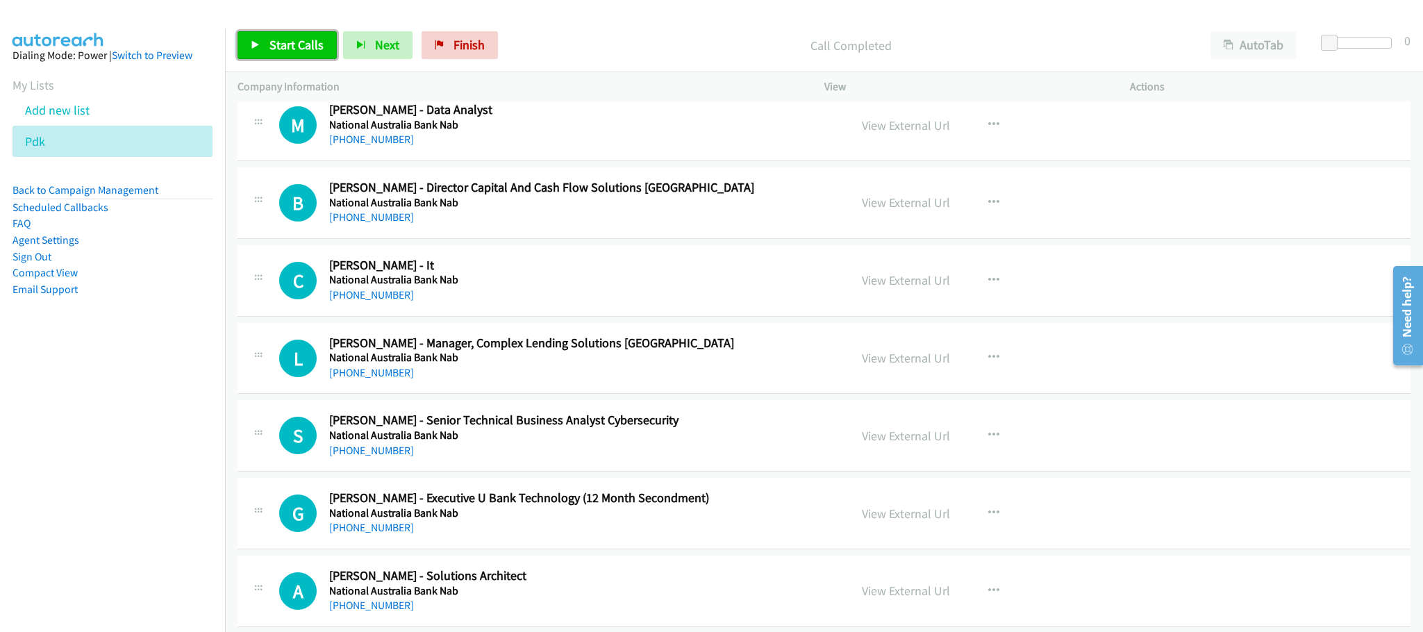
scroll to position [11997, 0]
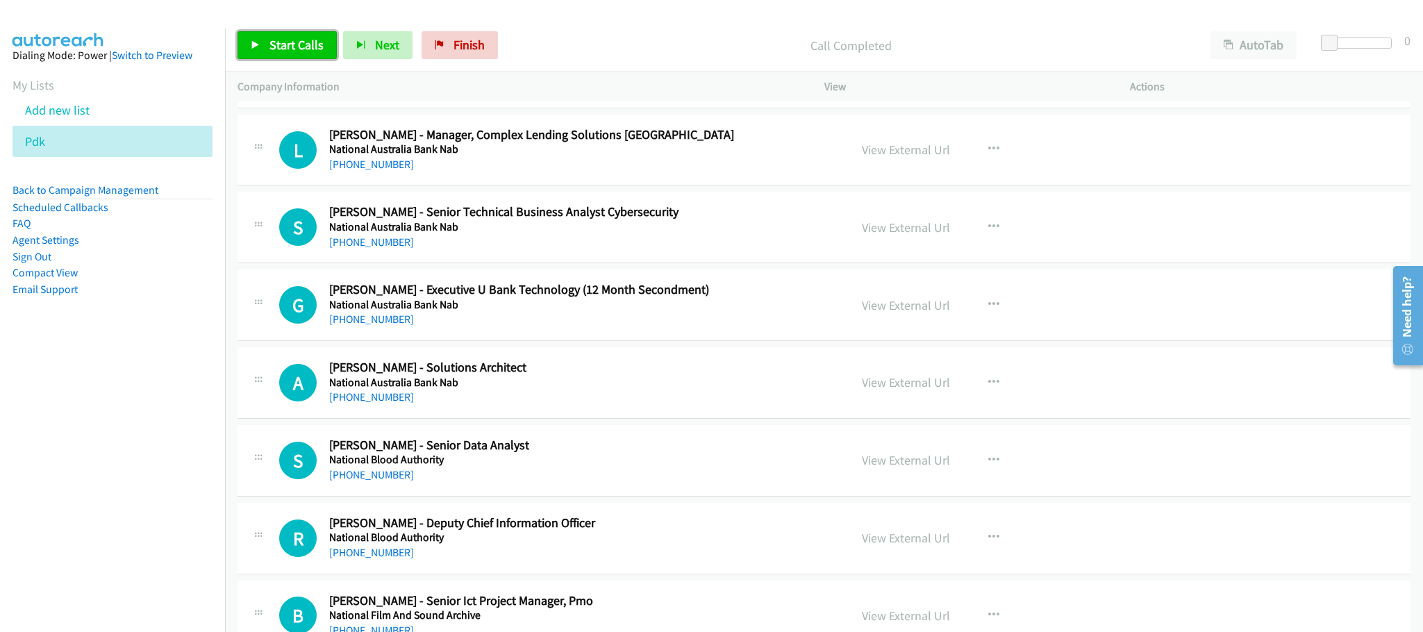
click at [688, 95] on div "[PHONE_NUMBER]" at bounding box center [579, 87] width 500 height 17
click at [296, 54] on link "Start Calls" at bounding box center [287, 45] width 99 height 28
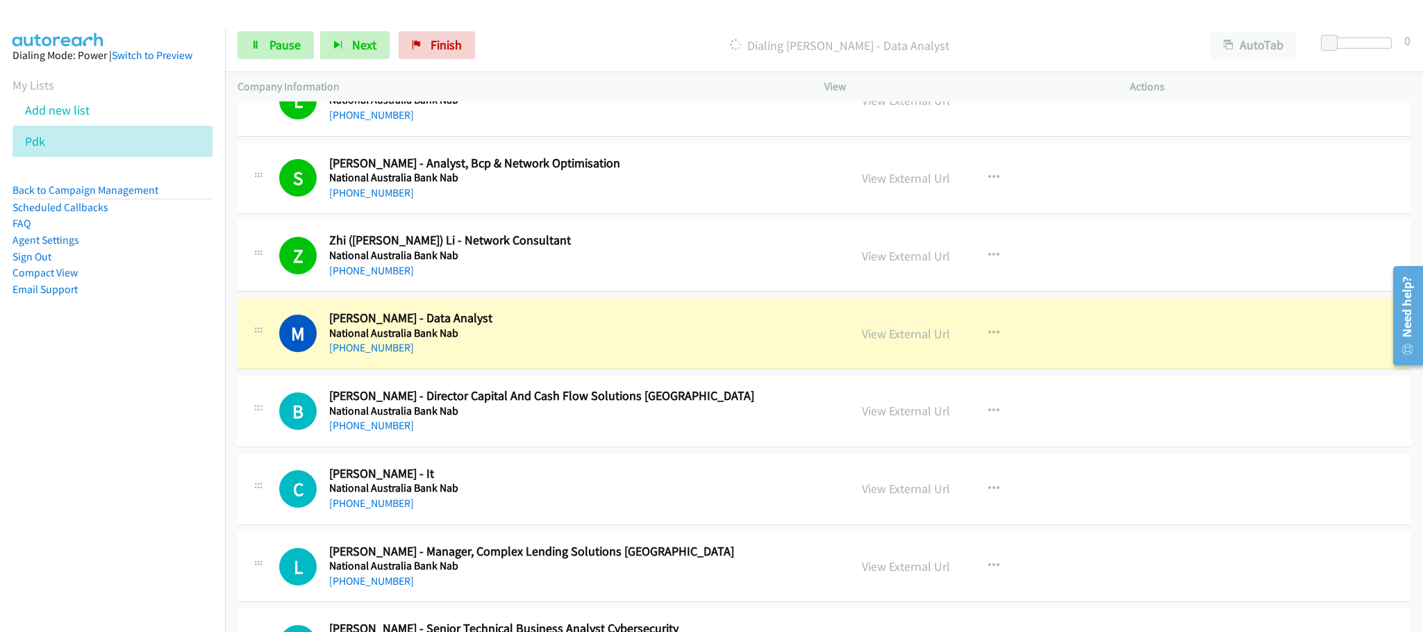
scroll to position [11684, 0]
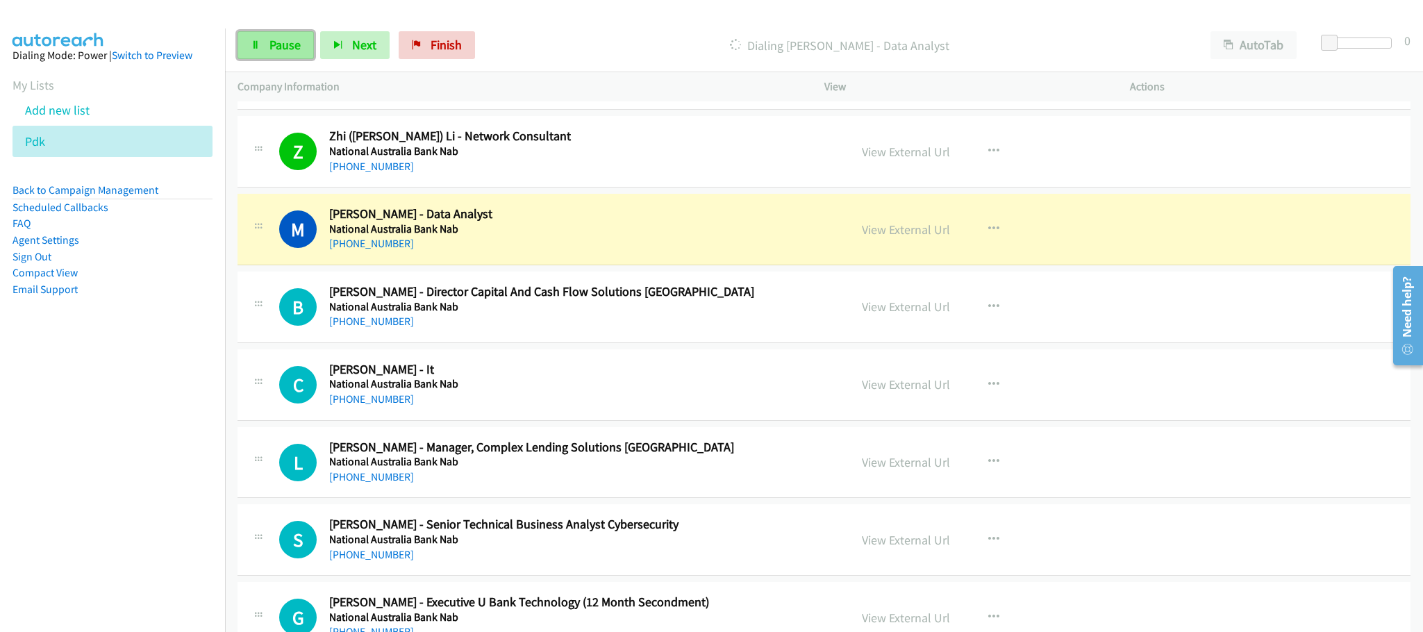
click at [261, 46] on link "Pause" at bounding box center [276, 45] width 76 height 28
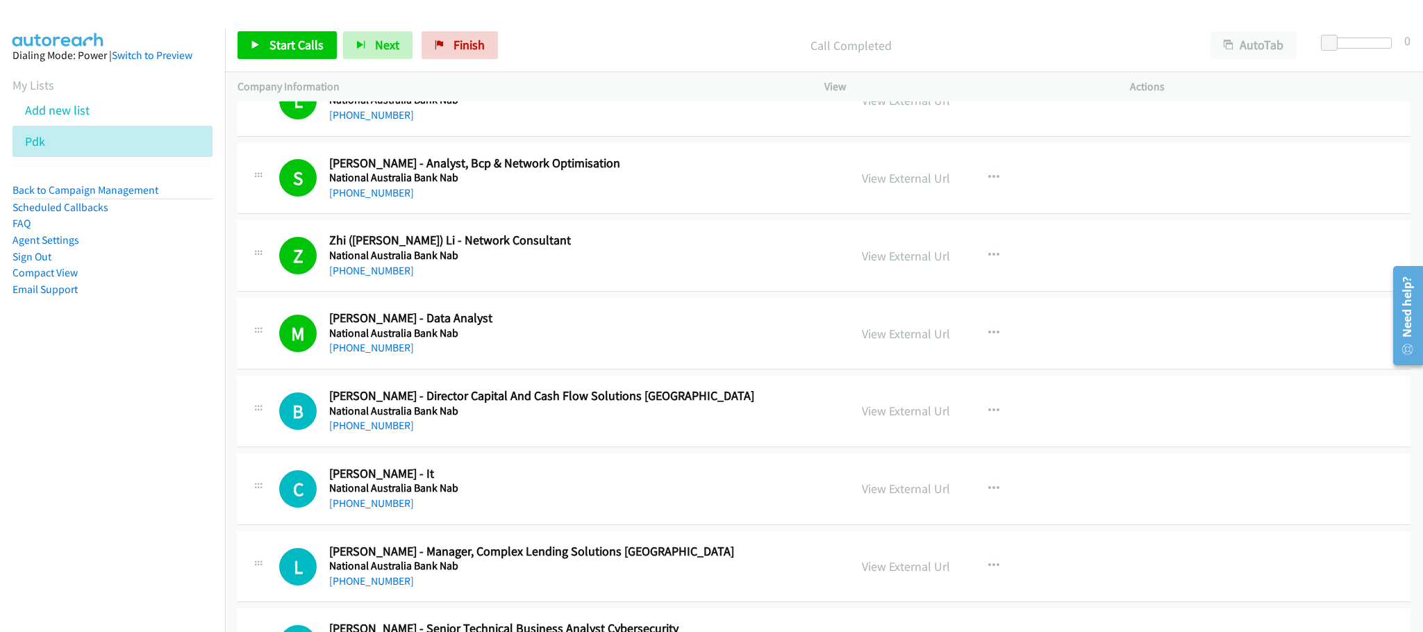
scroll to position [11788, 0]
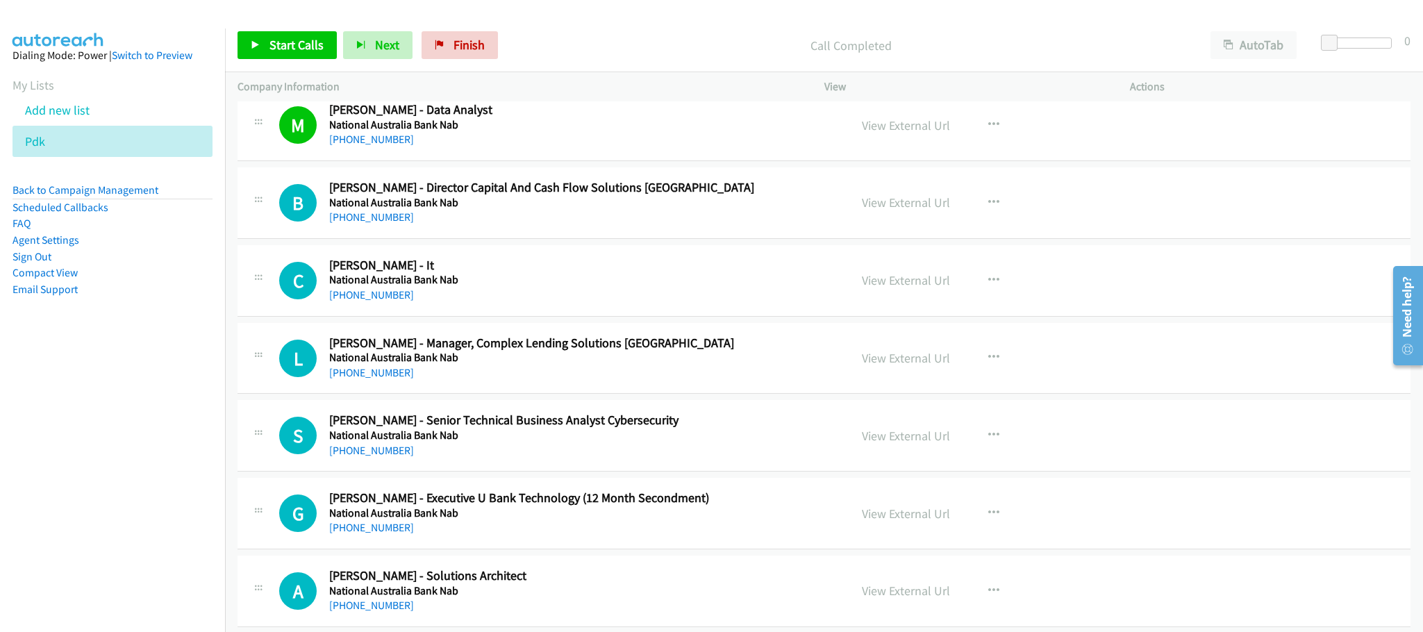
click at [918, 135] on div "View External Url" at bounding box center [906, 125] width 88 height 19
click at [899, 133] on link "View External Url" at bounding box center [906, 125] width 88 height 16
click at [311, 51] on span "Start Calls" at bounding box center [297, 45] width 54 height 16
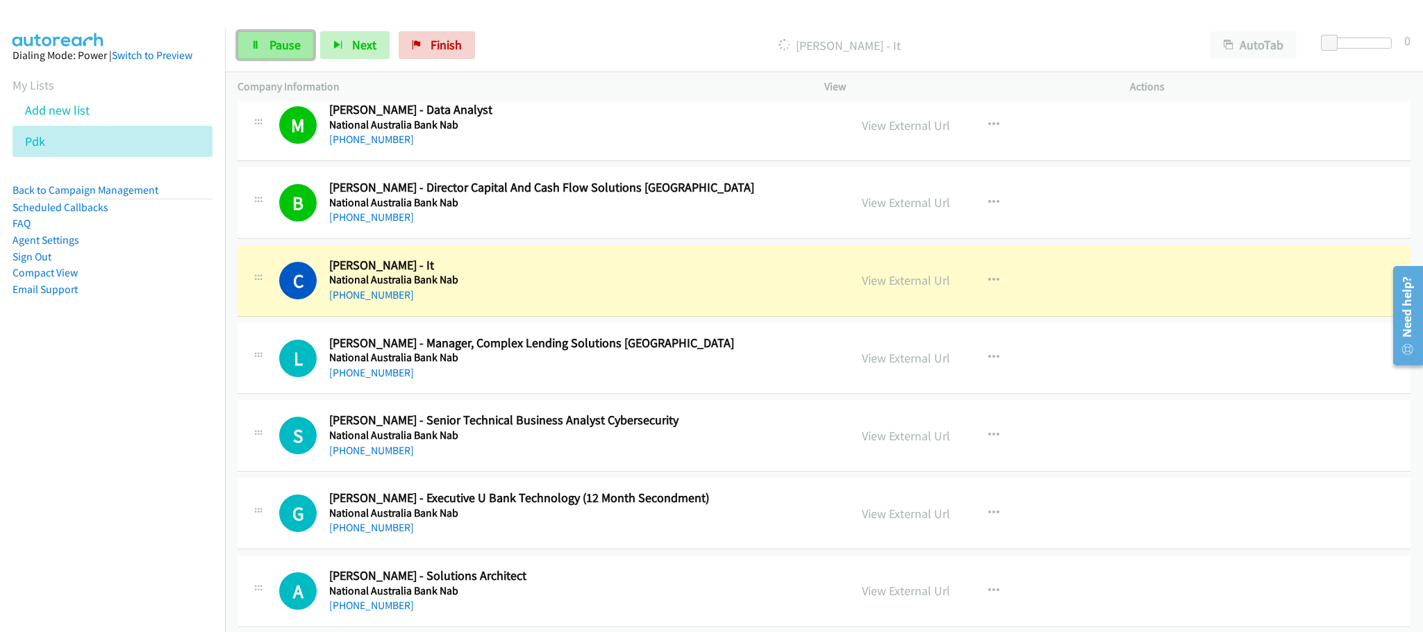
click at [282, 38] on span "Pause" at bounding box center [285, 45] width 31 height 16
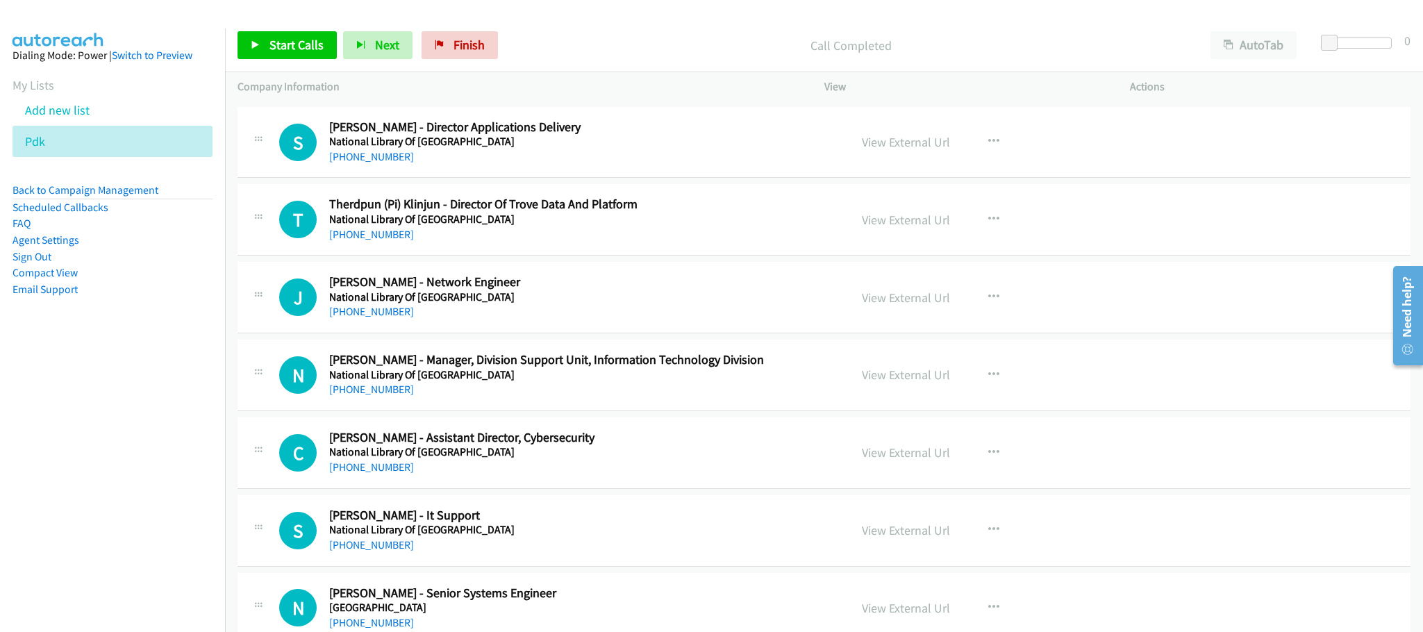
scroll to position [13352, 0]
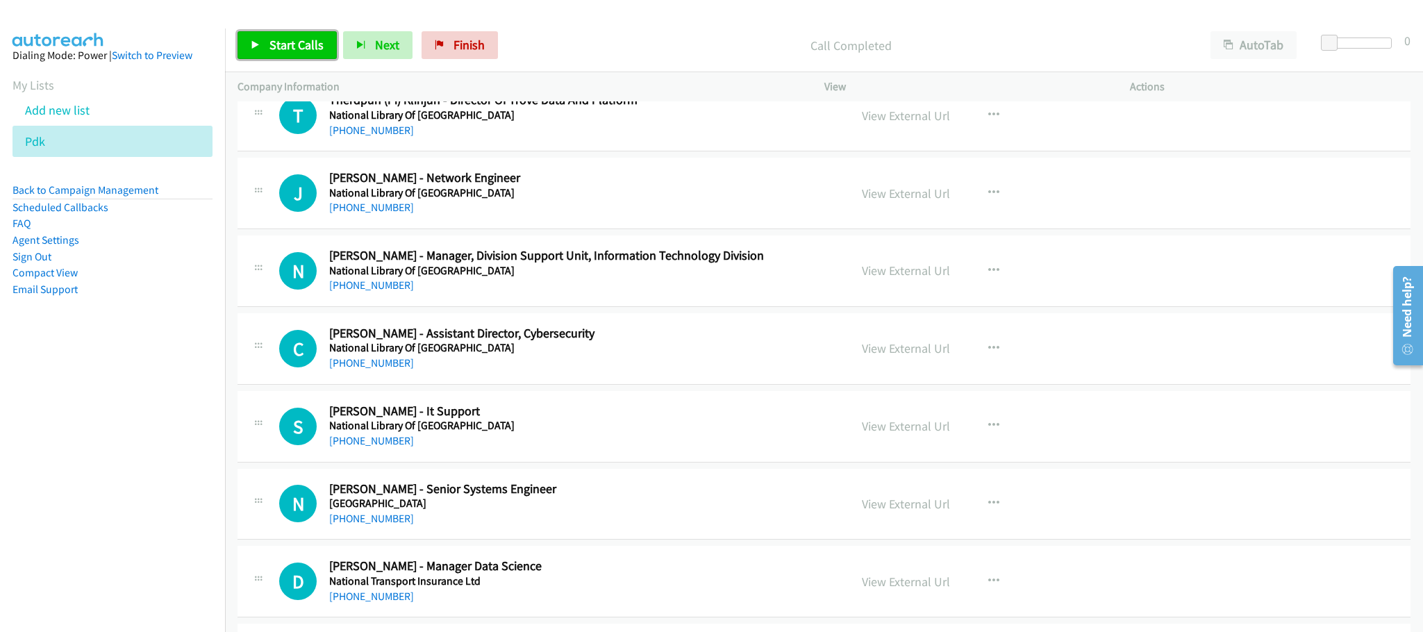
click at [265, 51] on link "Start Calls" at bounding box center [287, 45] width 99 height 28
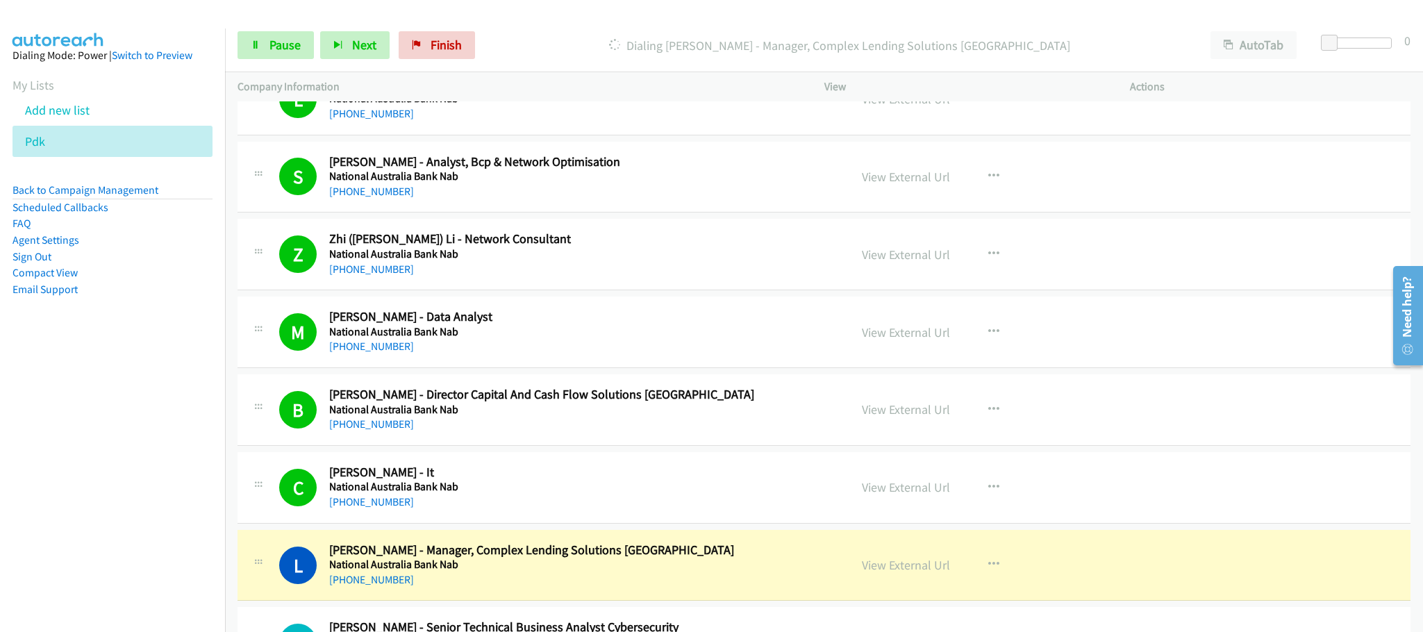
scroll to position [11788, 0]
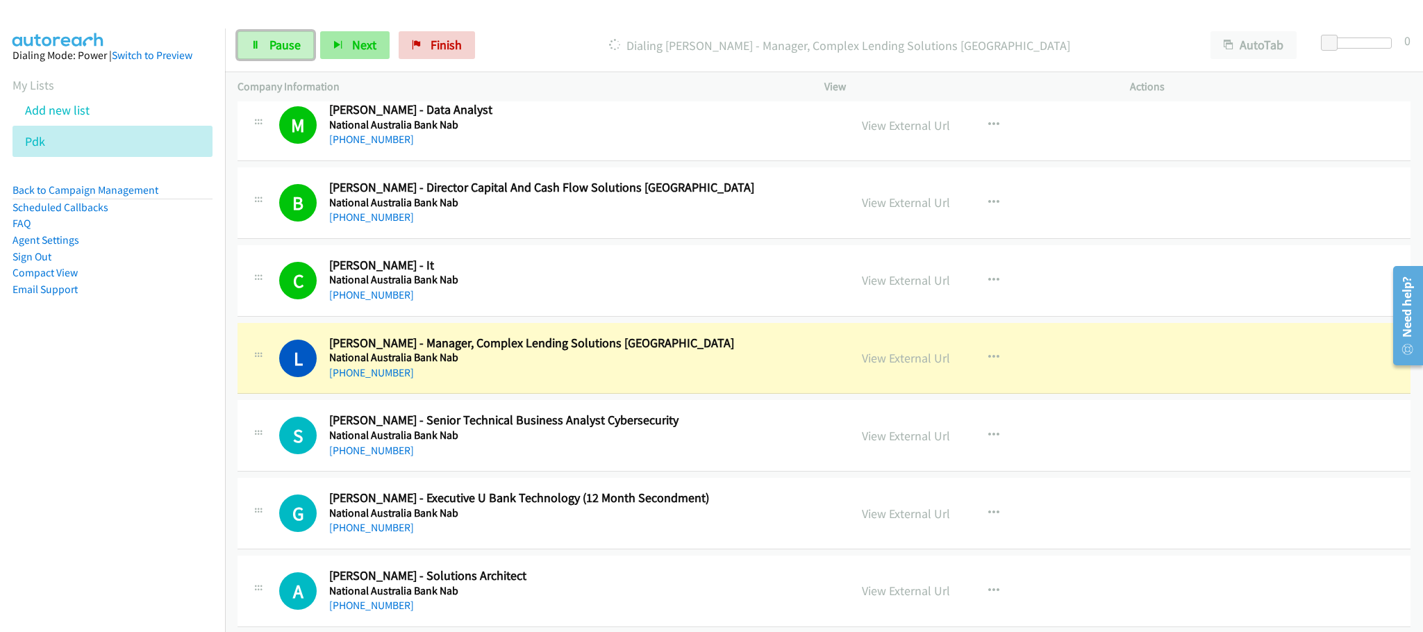
drag, startPoint x: 279, startPoint y: 49, endPoint x: 340, endPoint y: 42, distance: 60.8
click at [279, 49] on span "Pause" at bounding box center [285, 45] width 31 height 16
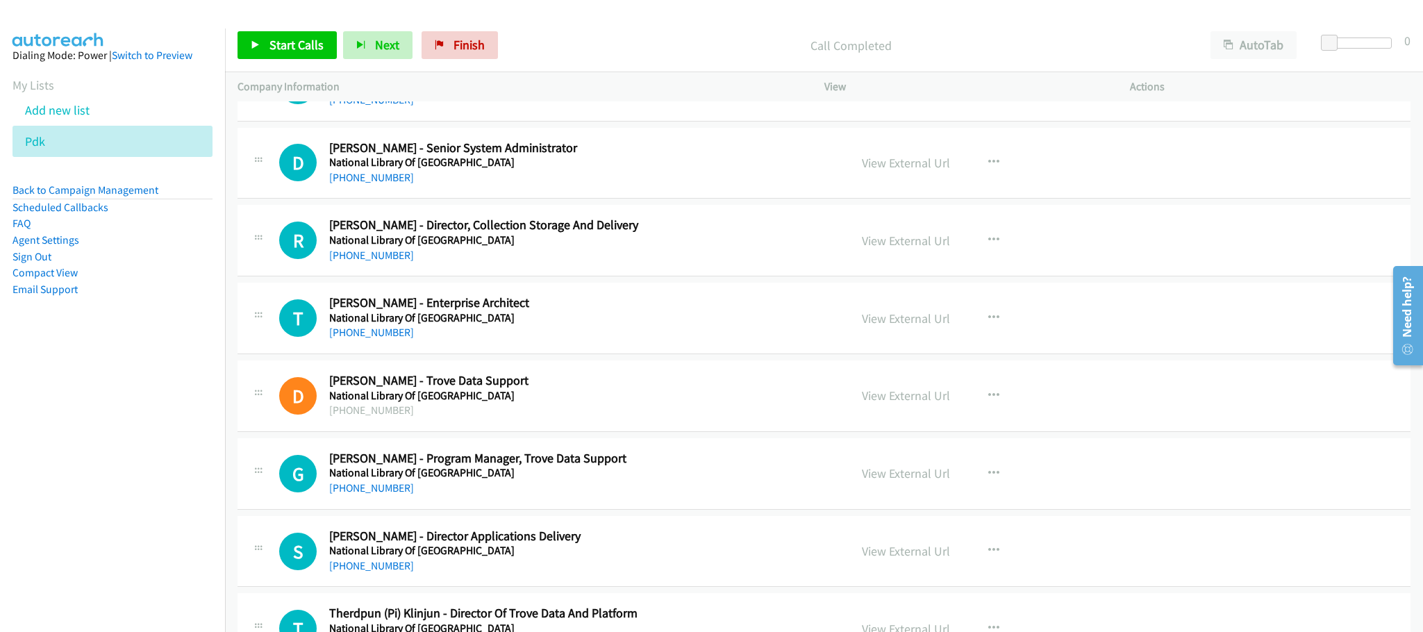
scroll to position [12726, 0]
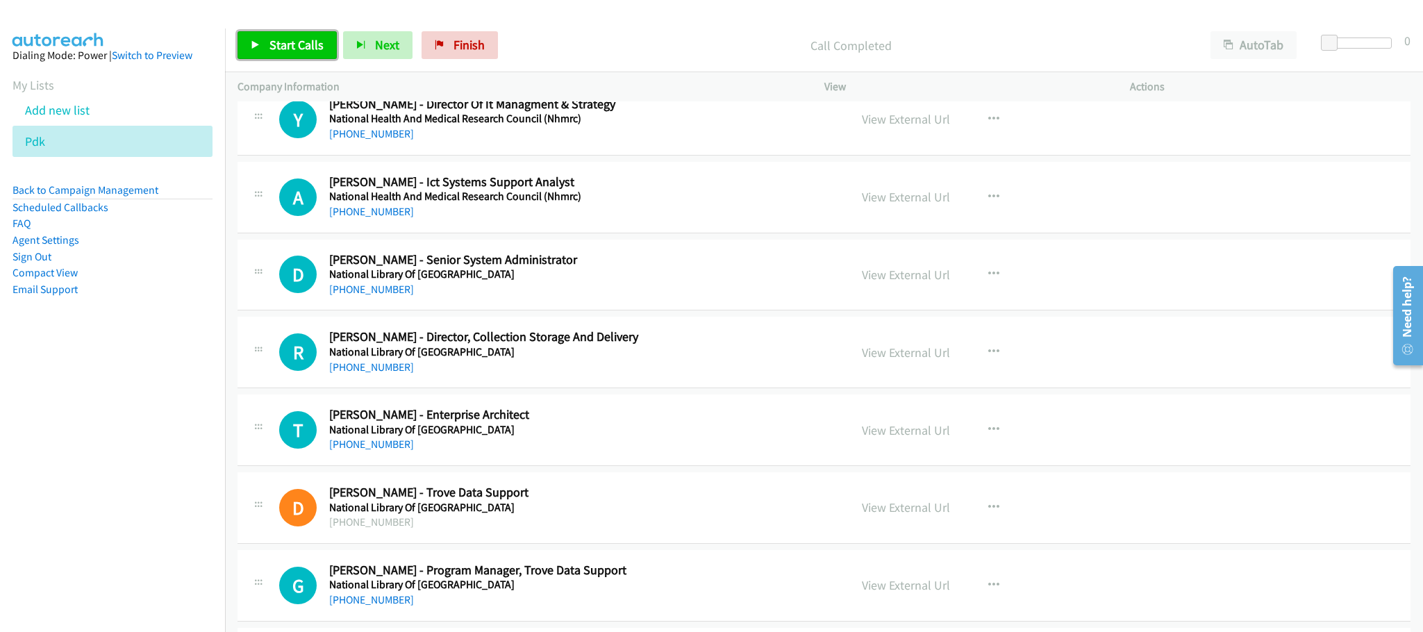
click at [290, 50] on span "Start Calls" at bounding box center [297, 45] width 54 height 16
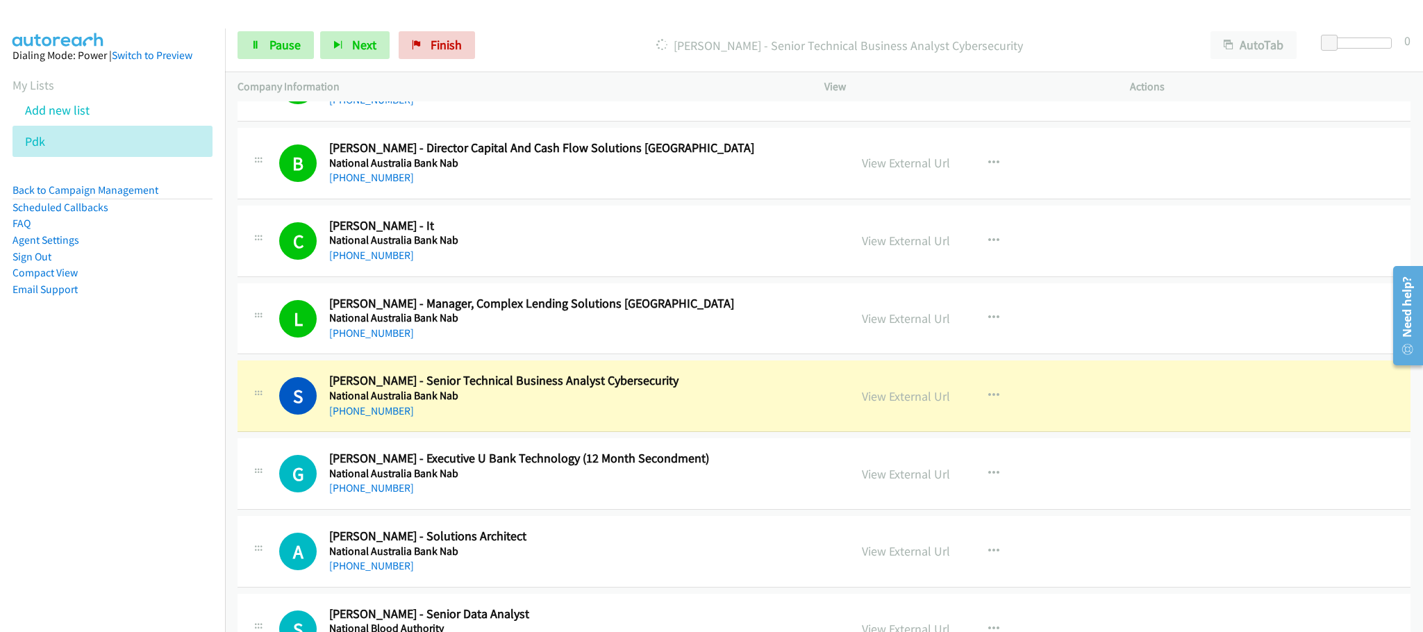
scroll to position [11893, 0]
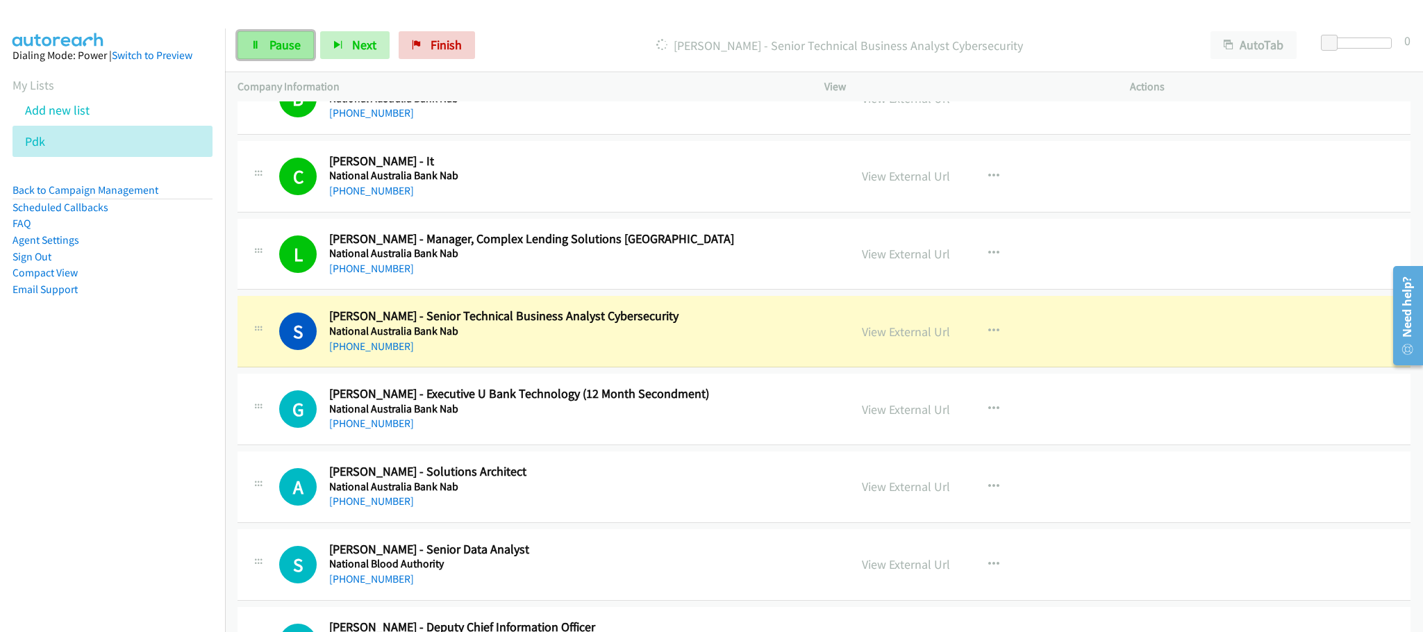
click at [279, 40] on link "Pause" at bounding box center [276, 45] width 76 height 28
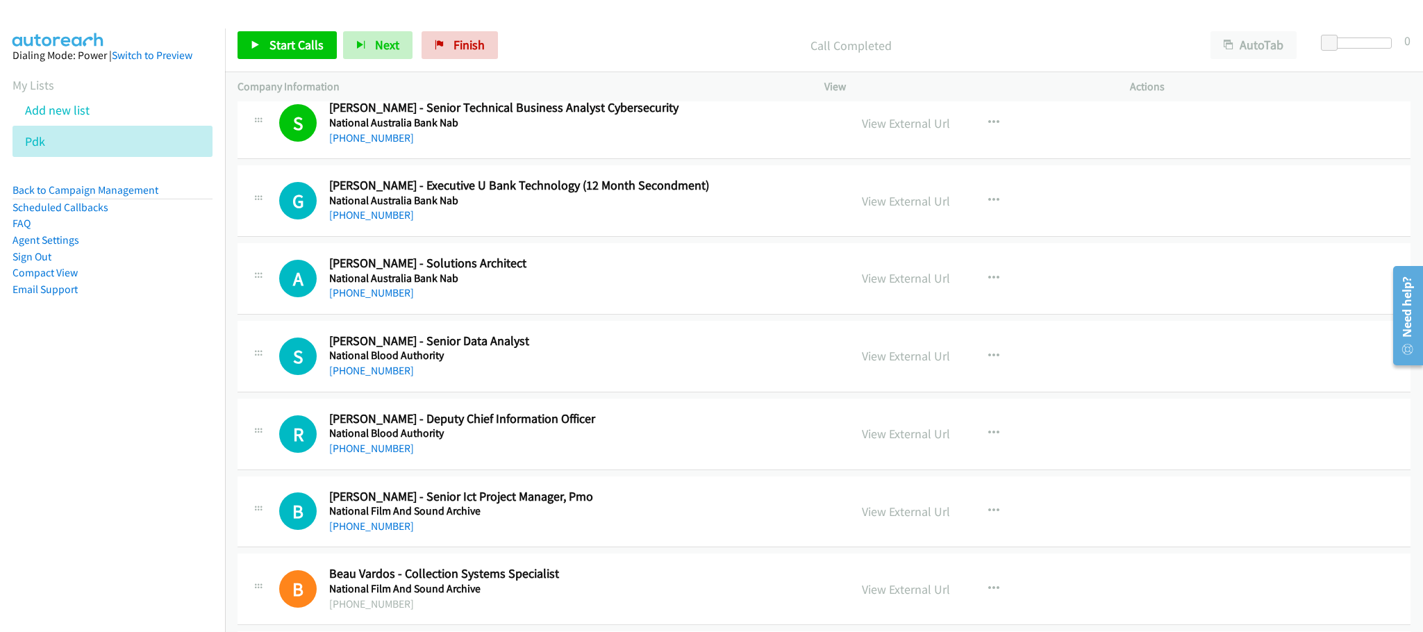
scroll to position [12205, 0]
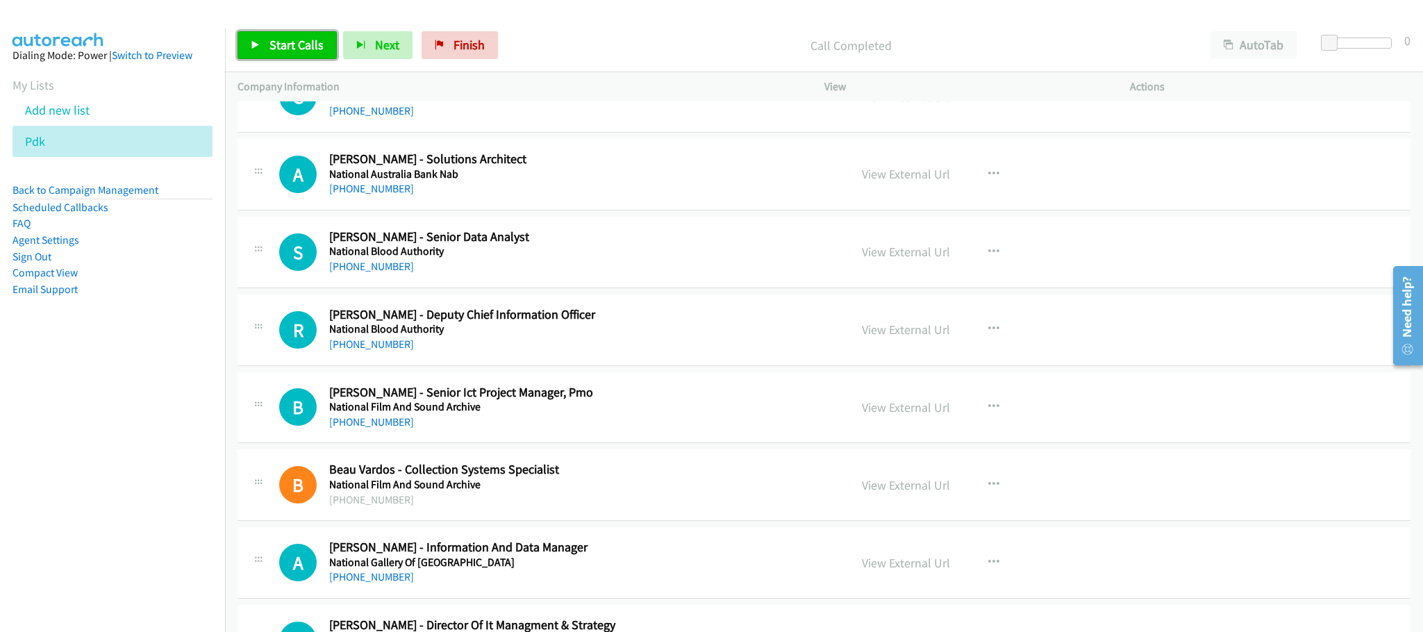
click at [288, 52] on span "Start Calls" at bounding box center [297, 45] width 54 height 16
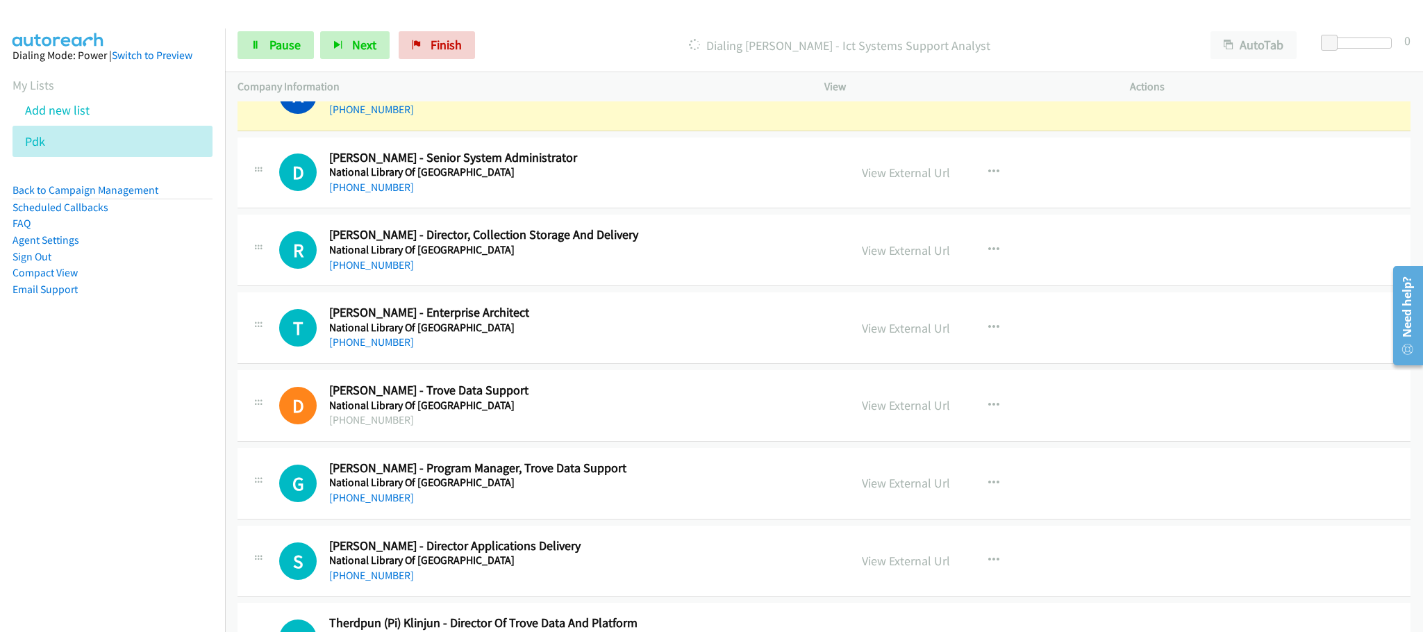
scroll to position [12830, 0]
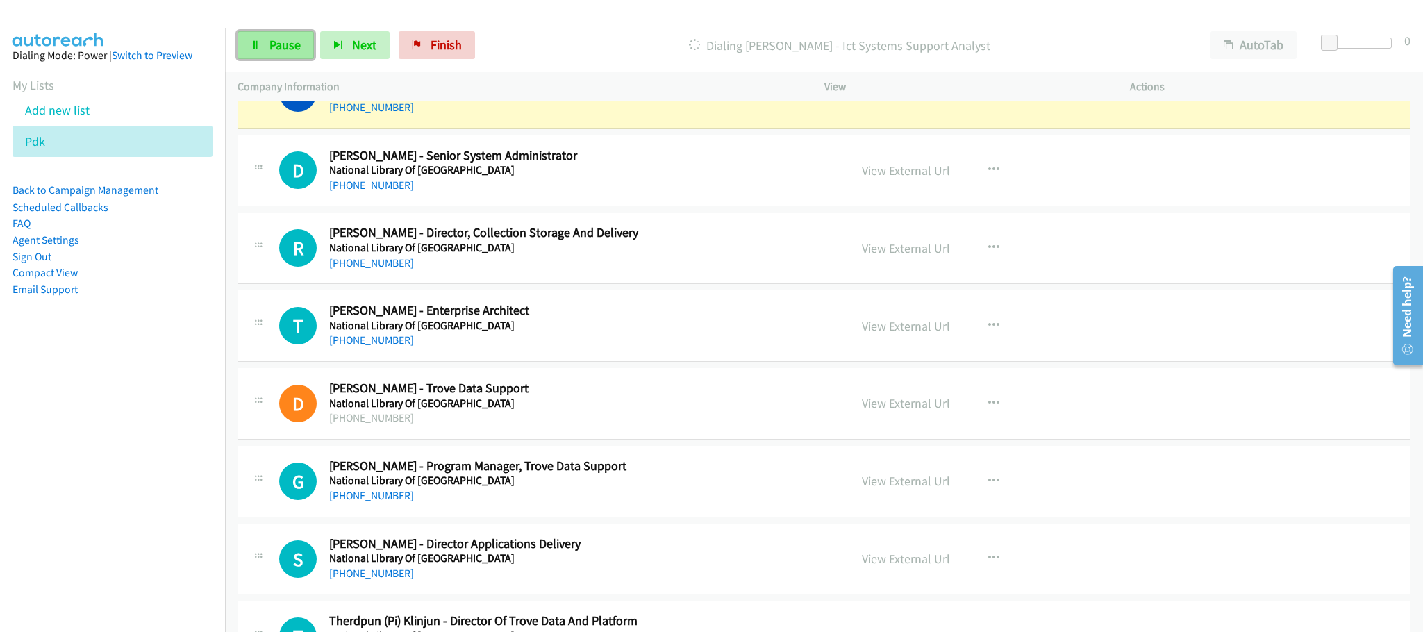
drag, startPoint x: 288, startPoint y: 50, endPoint x: 297, endPoint y: 50, distance: 9.0
click at [288, 50] on span "Pause" at bounding box center [285, 45] width 31 height 16
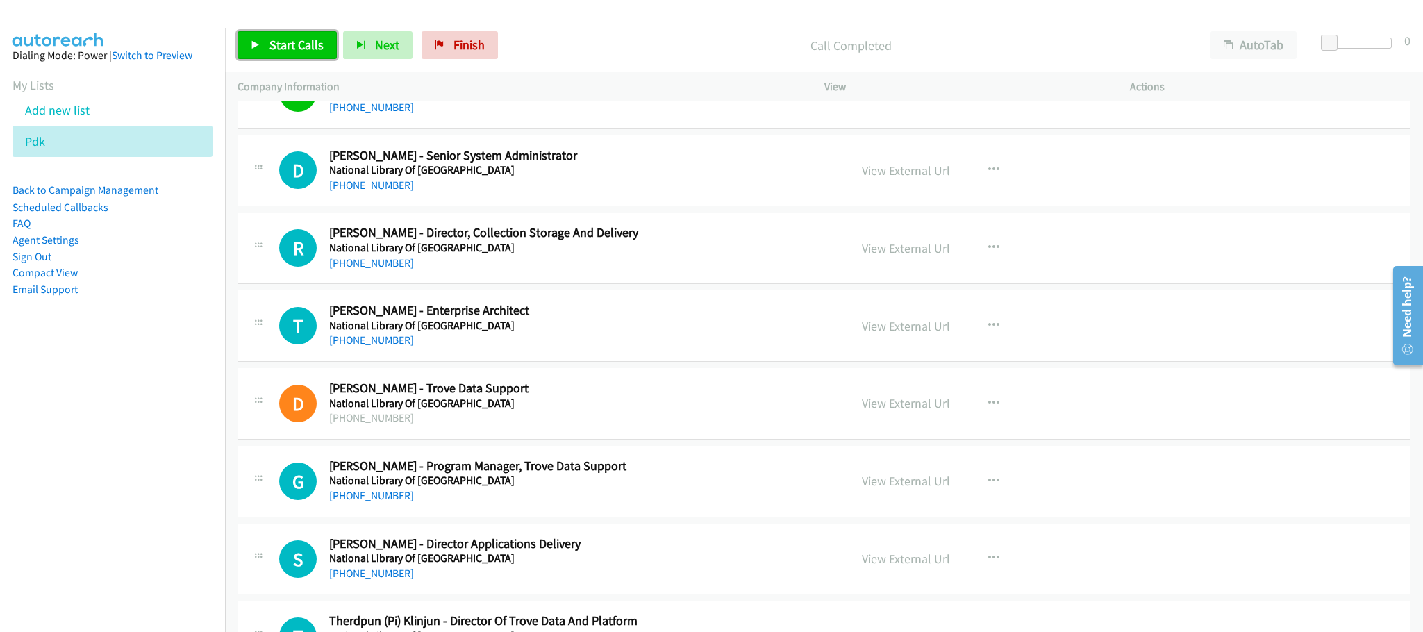
click at [282, 42] on span "Start Calls" at bounding box center [297, 45] width 54 height 16
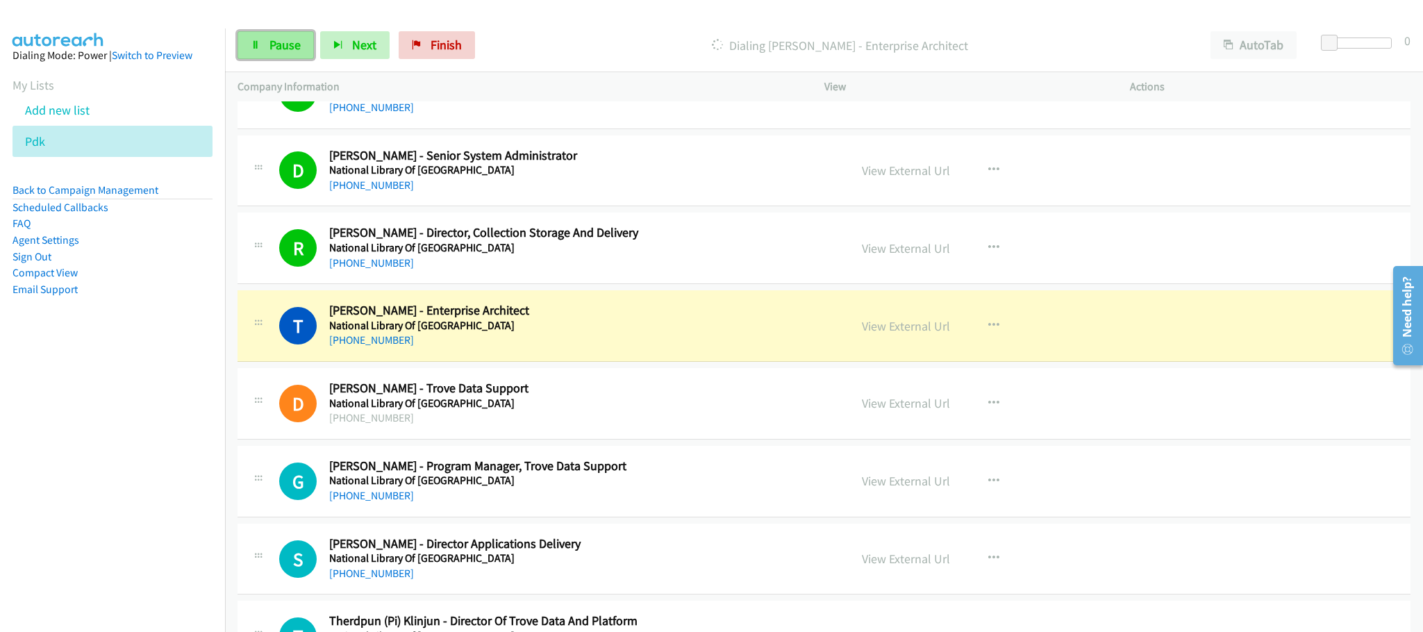
click at [272, 42] on span "Pause" at bounding box center [285, 45] width 31 height 16
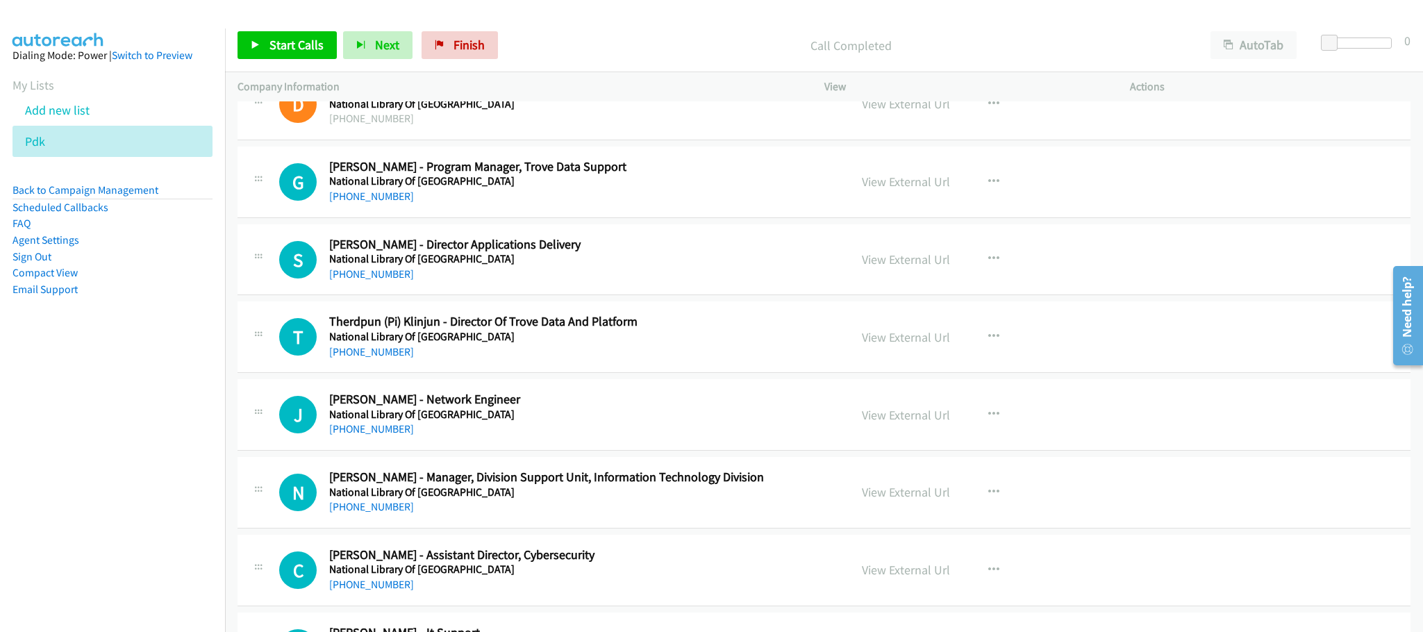
scroll to position [13143, 0]
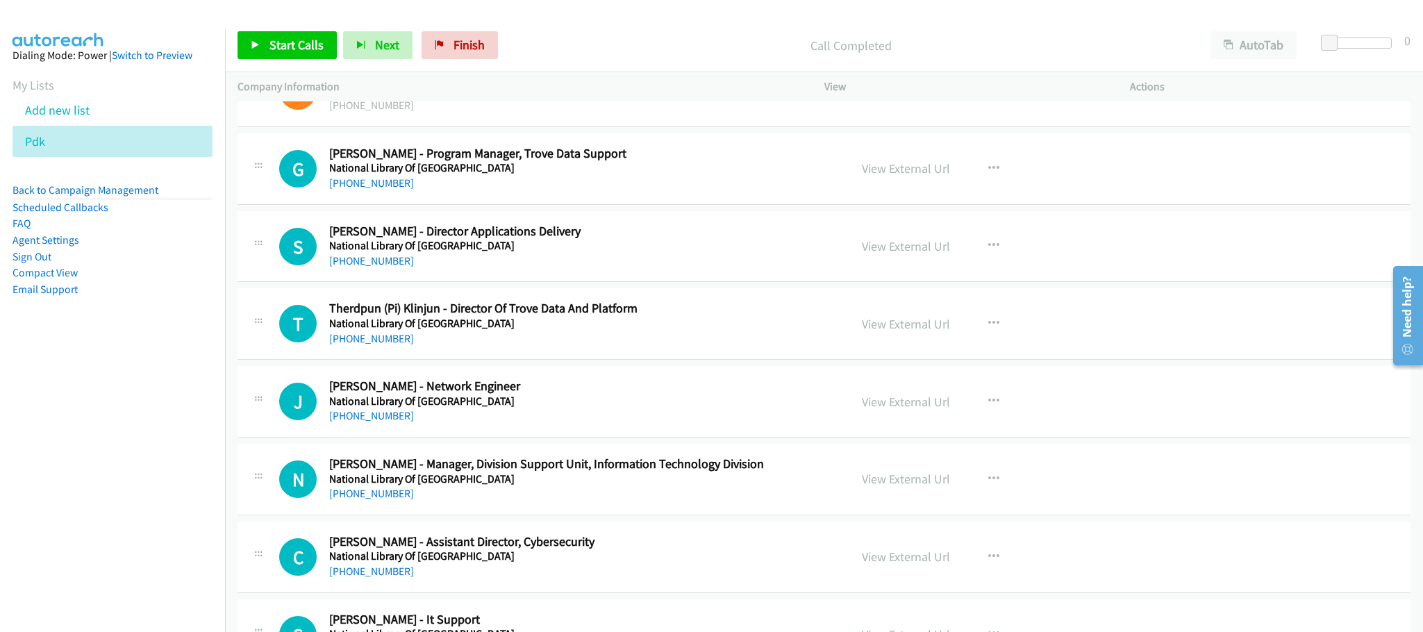
click at [670, 42] on p "Call Completed" at bounding box center [851, 45] width 669 height 19
click at [313, 44] on span "Start Calls" at bounding box center [297, 45] width 54 height 16
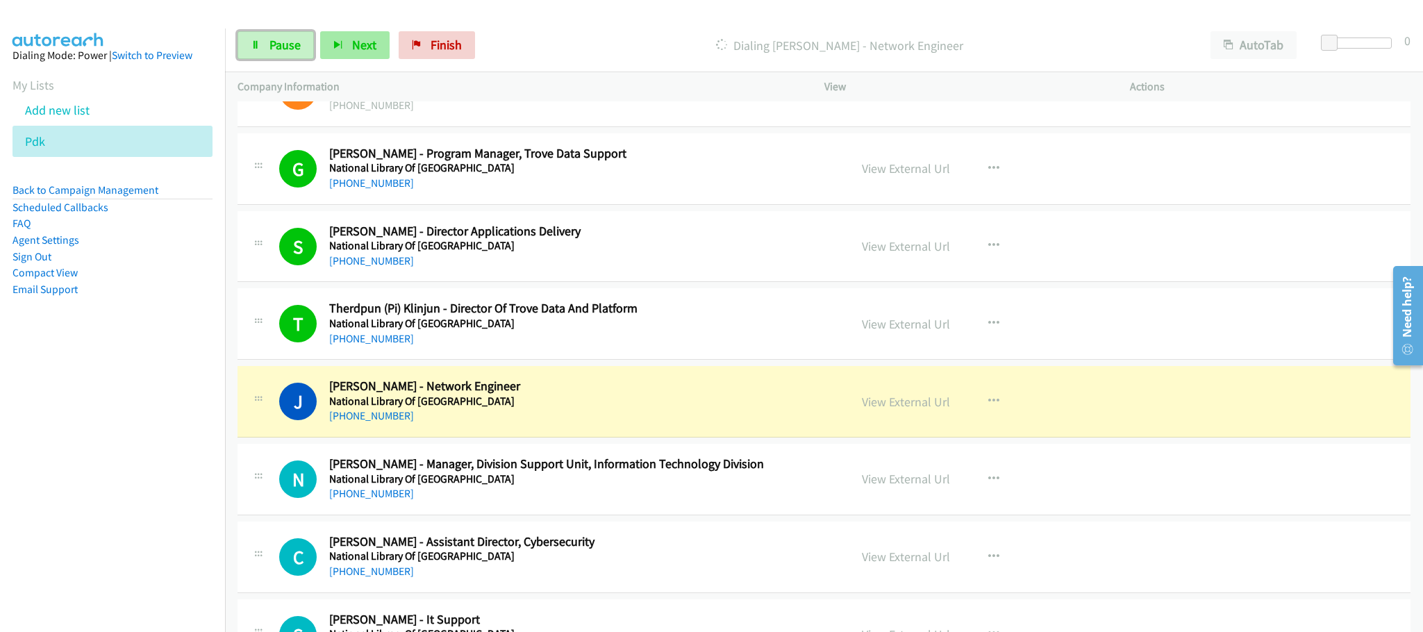
click at [292, 42] on span "Pause" at bounding box center [285, 45] width 31 height 16
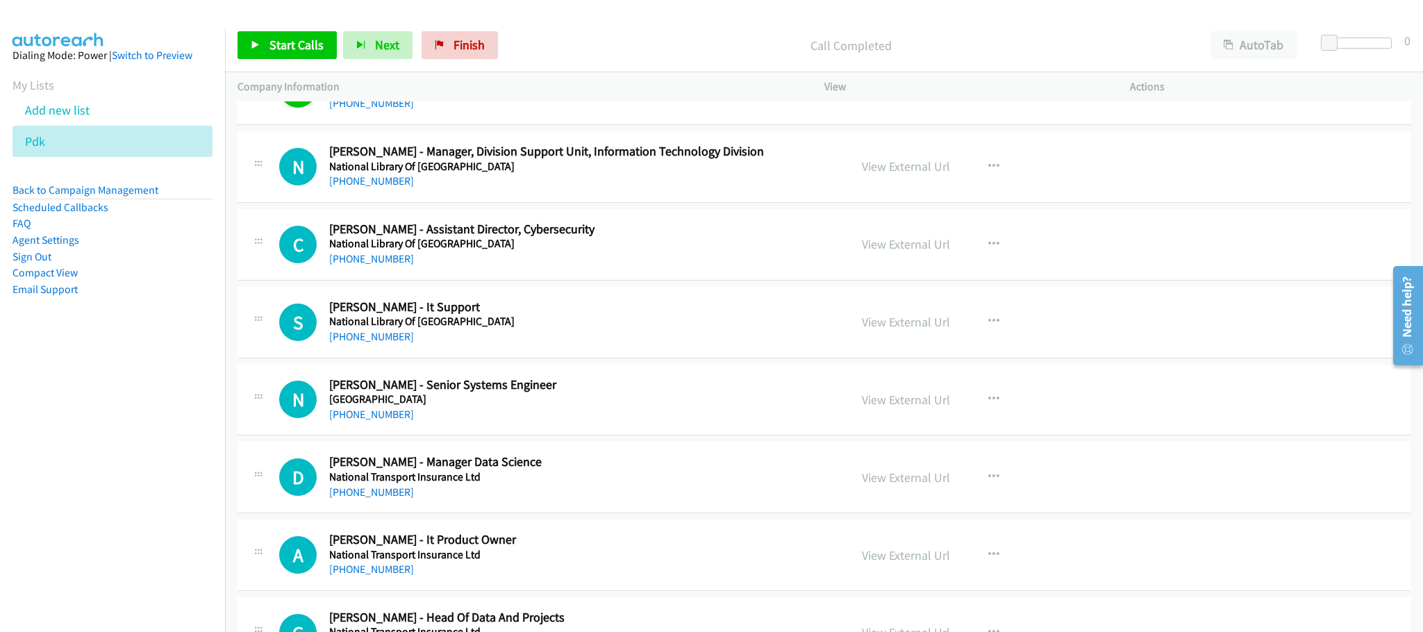
scroll to position [13560, 0]
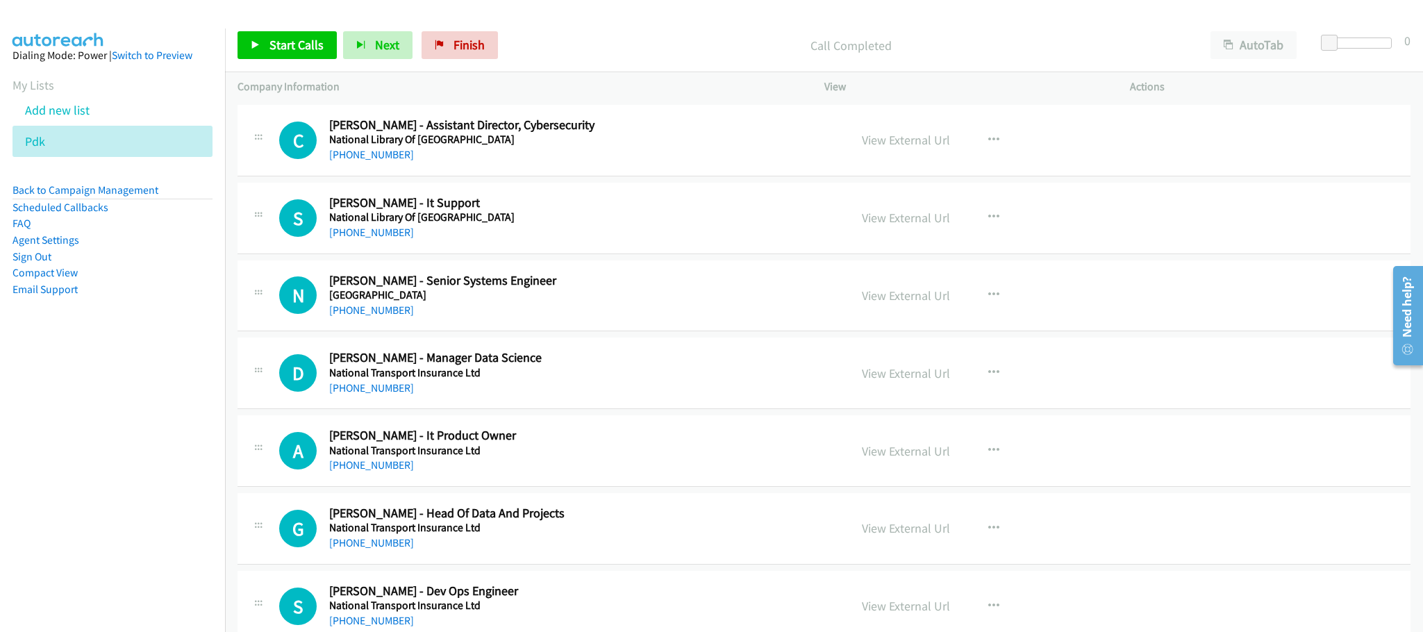
click at [649, 47] on p "Call Completed" at bounding box center [851, 45] width 669 height 19
click at [300, 53] on link "Start Calls" at bounding box center [287, 45] width 99 height 28
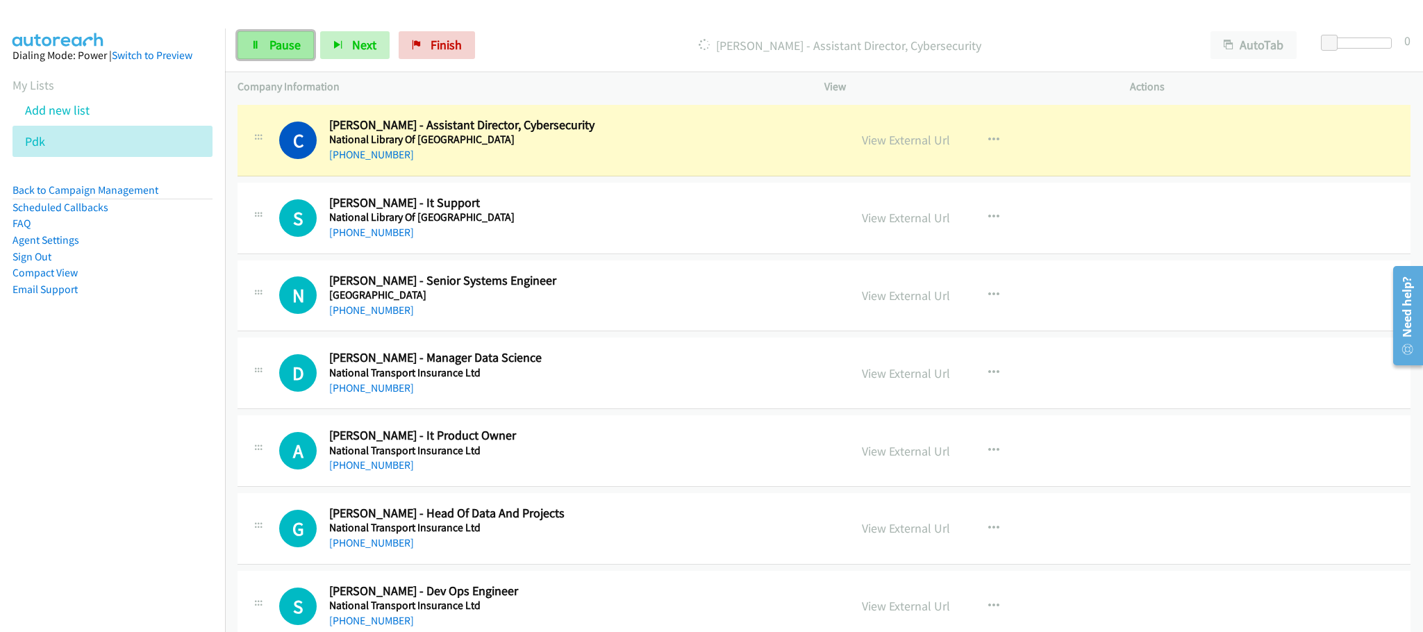
click at [276, 44] on span "Pause" at bounding box center [285, 45] width 31 height 16
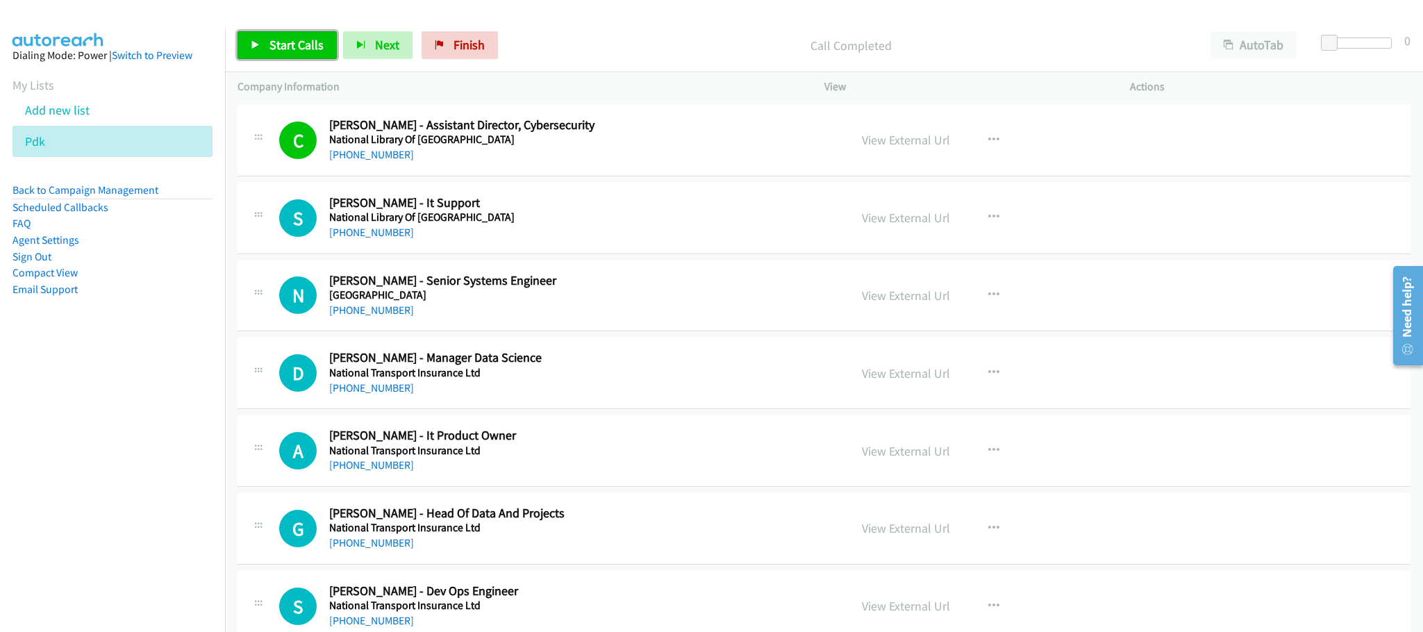
drag, startPoint x: 313, startPoint y: 52, endPoint x: 321, endPoint y: 35, distance: 18.3
click at [313, 51] on span "Start Calls" at bounding box center [297, 45] width 54 height 16
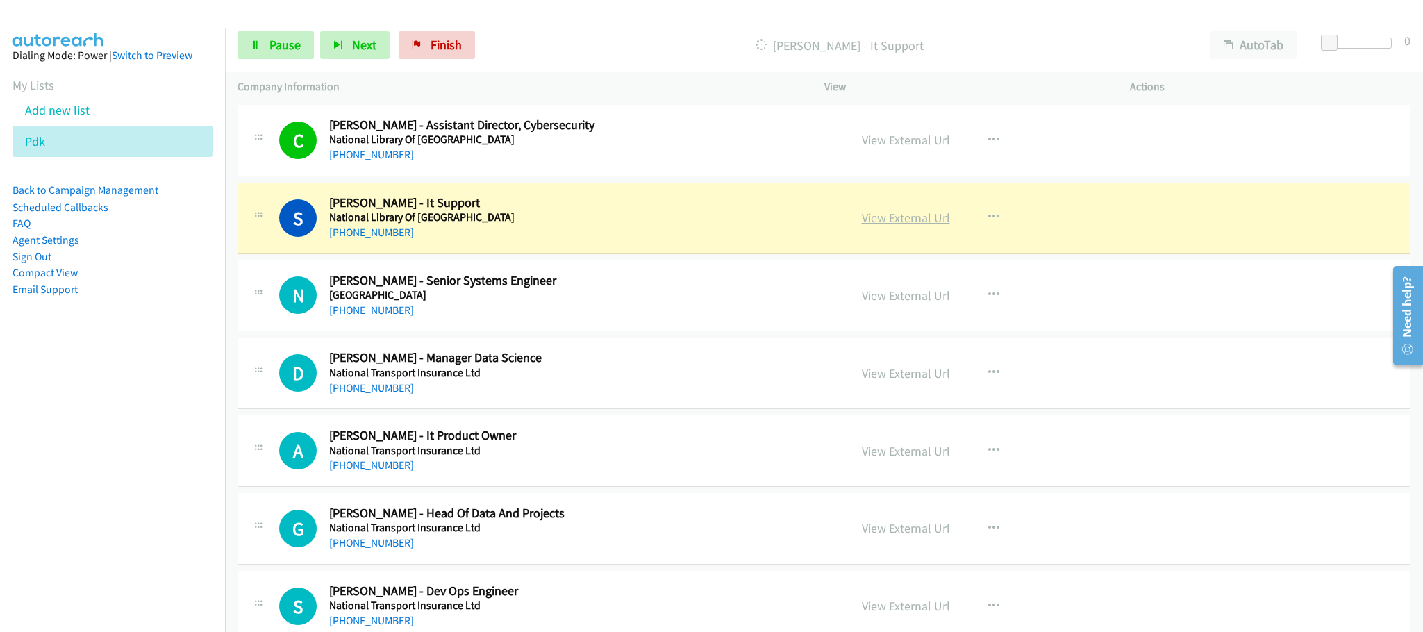
click at [886, 226] on link "View External Url" at bounding box center [906, 218] width 88 height 16
click at [286, 46] on span "Pause" at bounding box center [285, 45] width 31 height 16
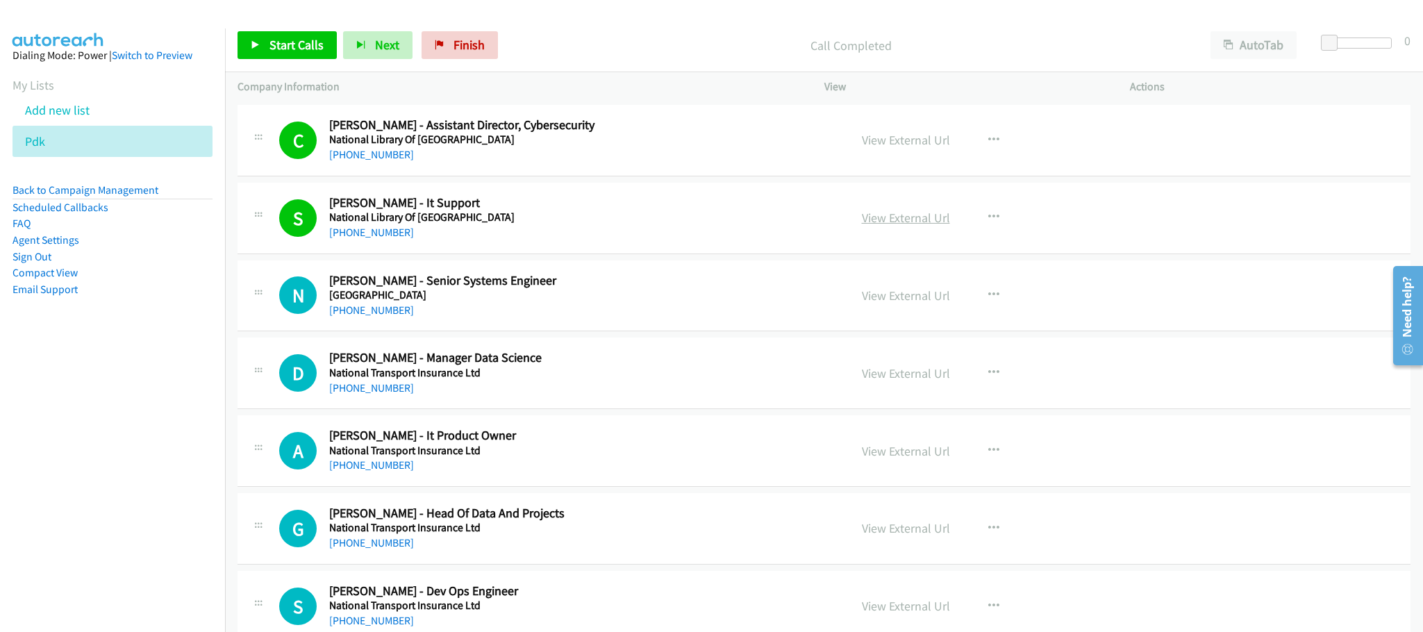
click at [905, 226] on link "View External Url" at bounding box center [906, 218] width 88 height 16
click at [768, 241] on div "[PHONE_NUMBER]" at bounding box center [579, 232] width 500 height 17
click at [305, 44] on span "Start Calls" at bounding box center [297, 45] width 54 height 16
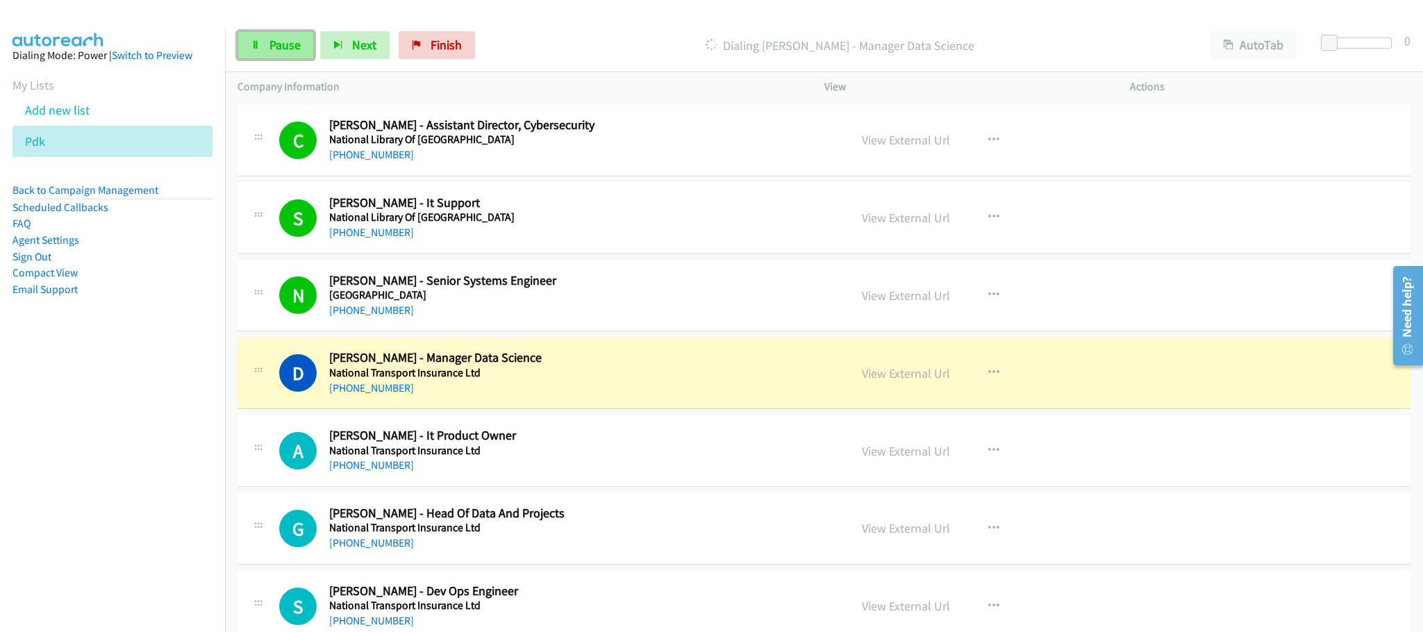
click at [273, 40] on span "Pause" at bounding box center [285, 45] width 31 height 16
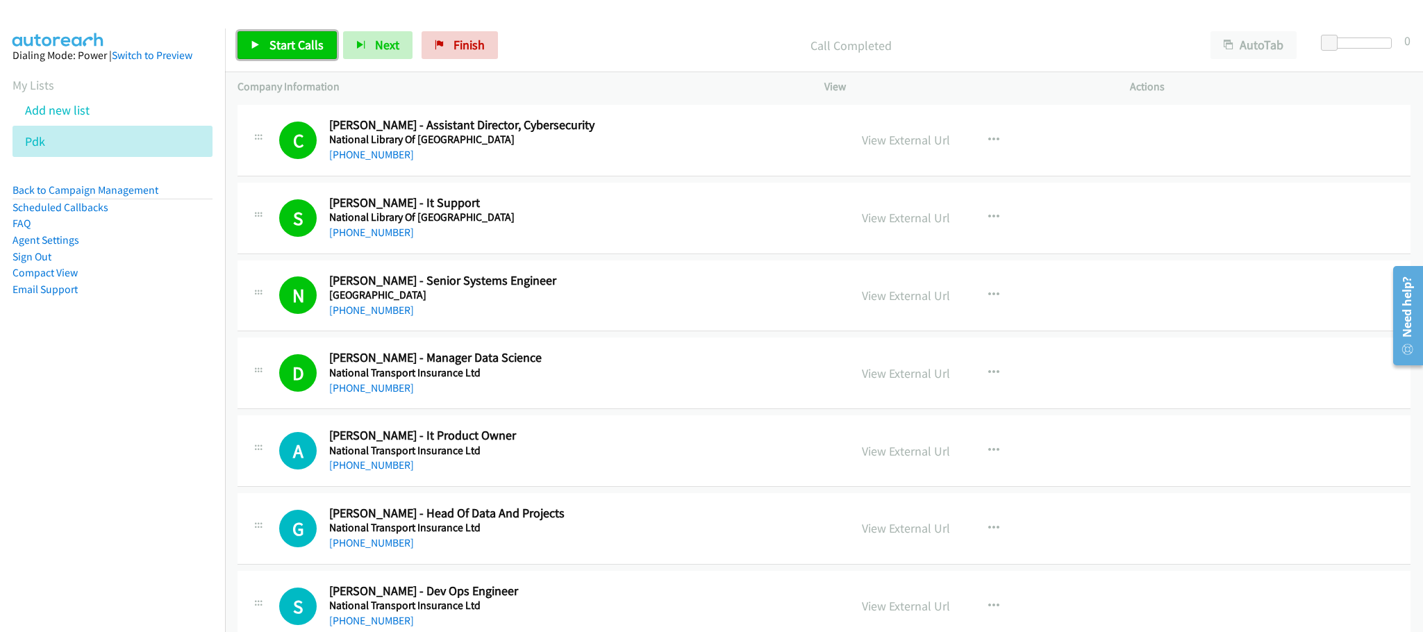
click at [301, 49] on span "Start Calls" at bounding box center [297, 45] width 54 height 16
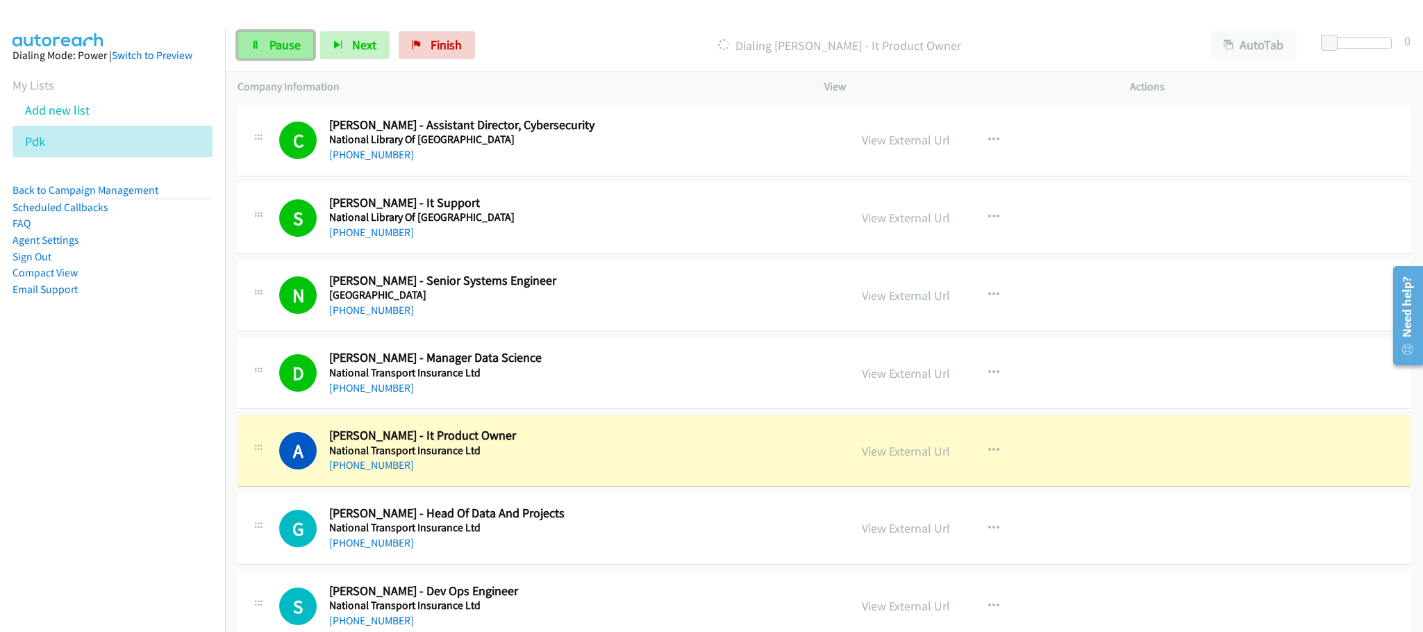
click at [272, 44] on span "Pause" at bounding box center [285, 45] width 31 height 16
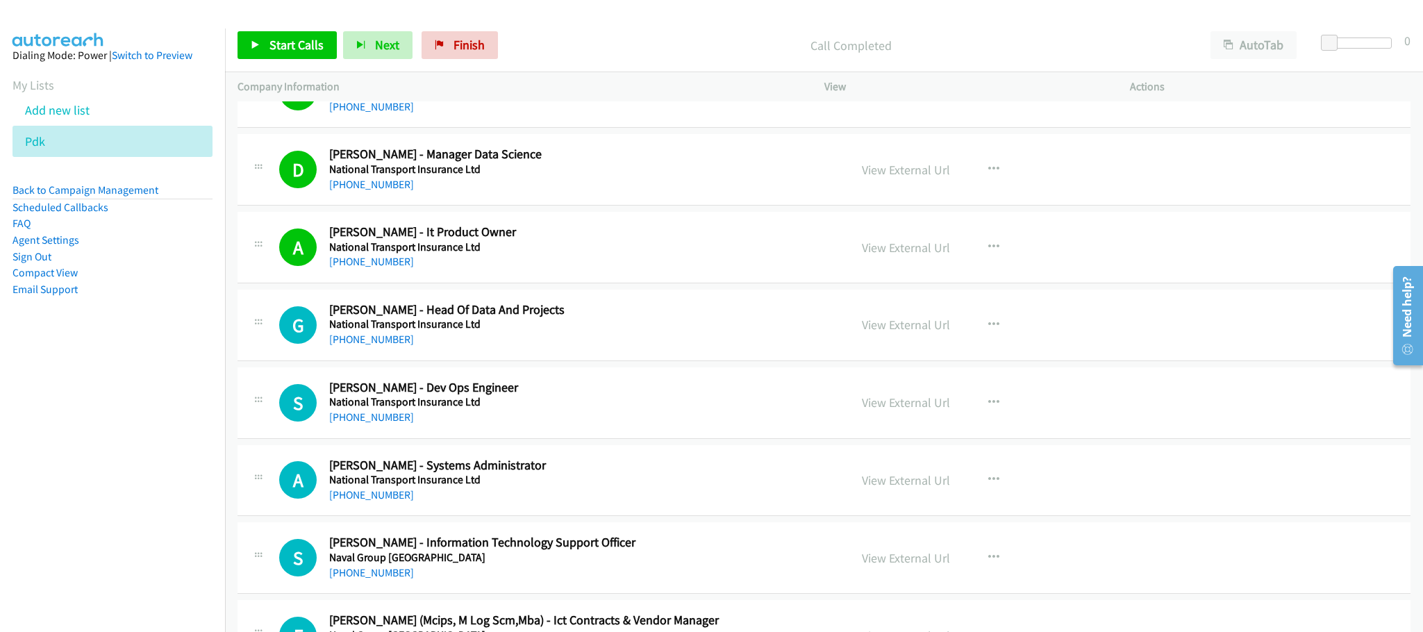
scroll to position [13768, 0]
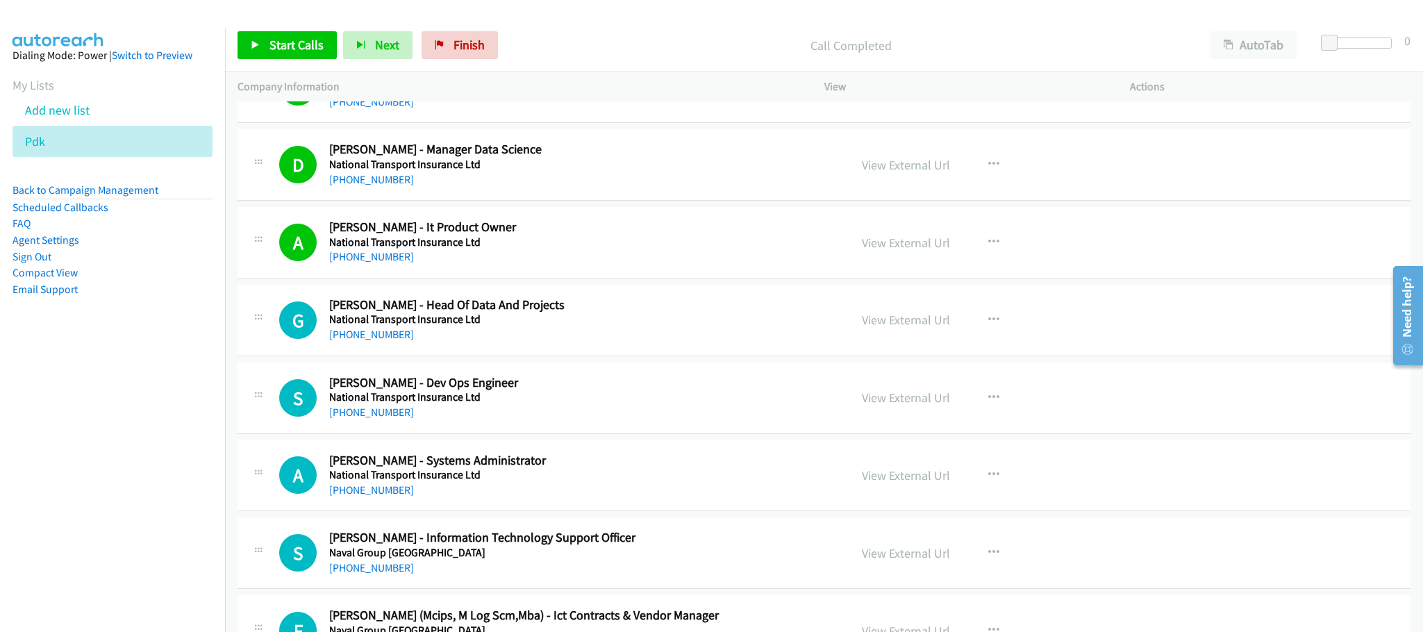
click at [632, 391] on h2 "[PERSON_NAME] - Dev Ops Engineer" at bounding box center [579, 383] width 500 height 16
click at [288, 40] on span "Start Calls" at bounding box center [297, 45] width 54 height 16
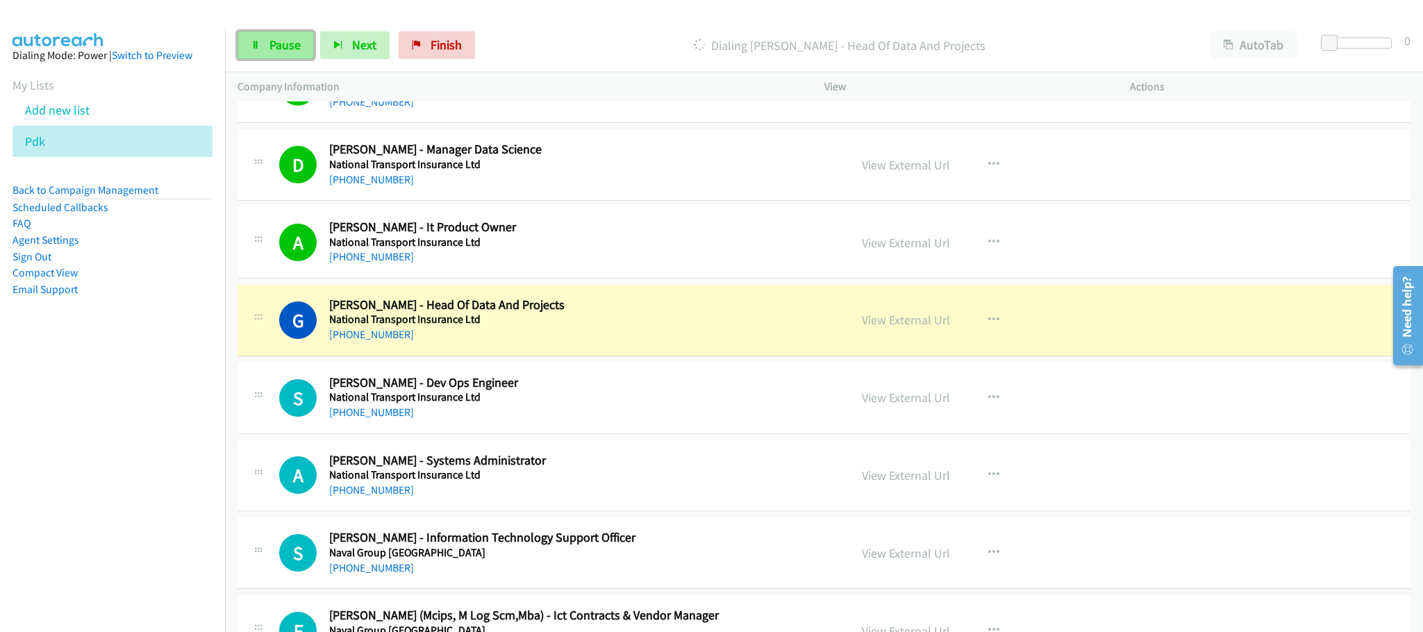
drag, startPoint x: 277, startPoint y: 35, endPoint x: 282, endPoint y: 48, distance: 13.4
click at [277, 38] on link "Pause" at bounding box center [276, 45] width 76 height 28
